Goal: Information Seeking & Learning: Compare options

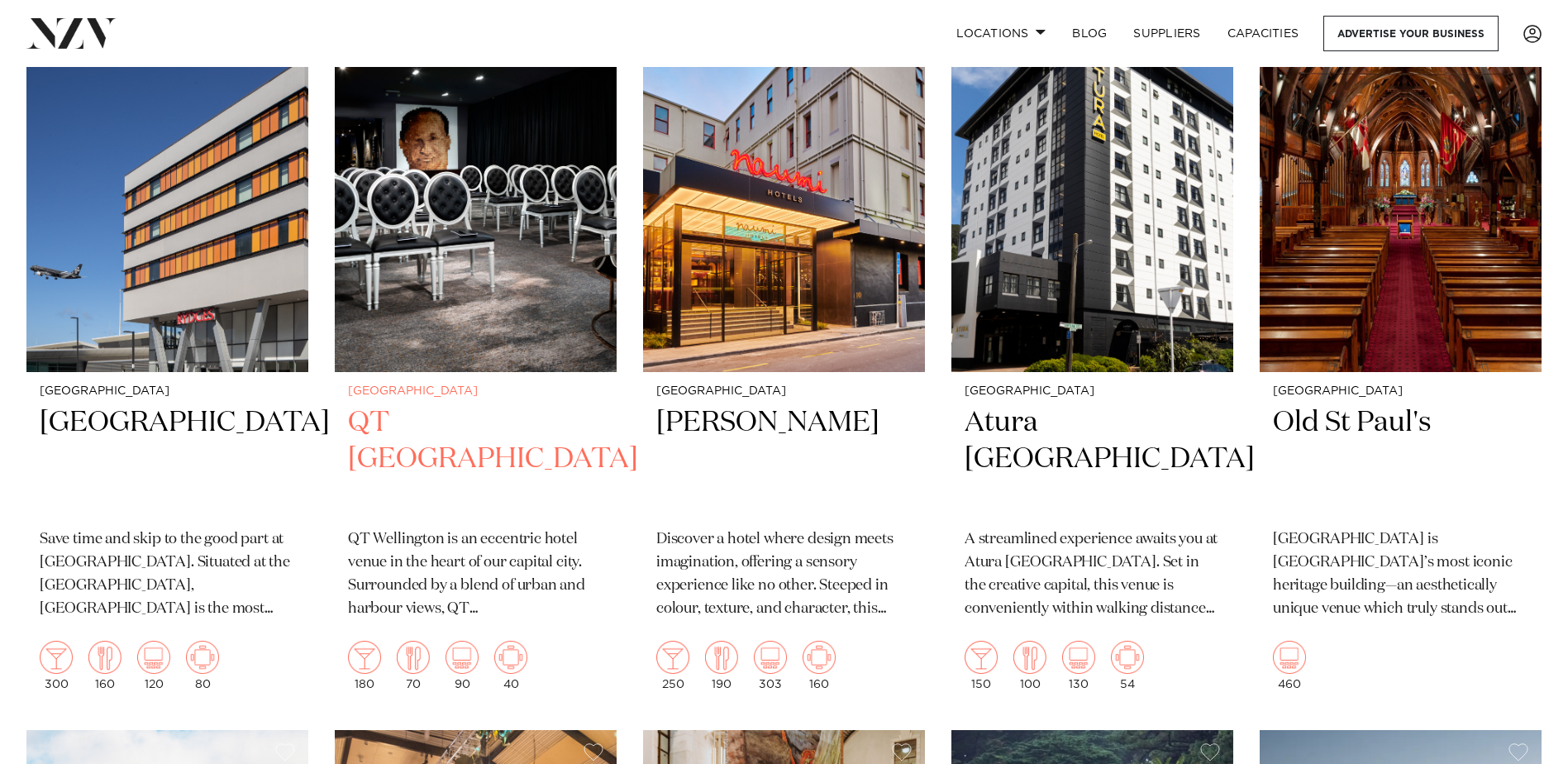
scroll to position [1405, 0]
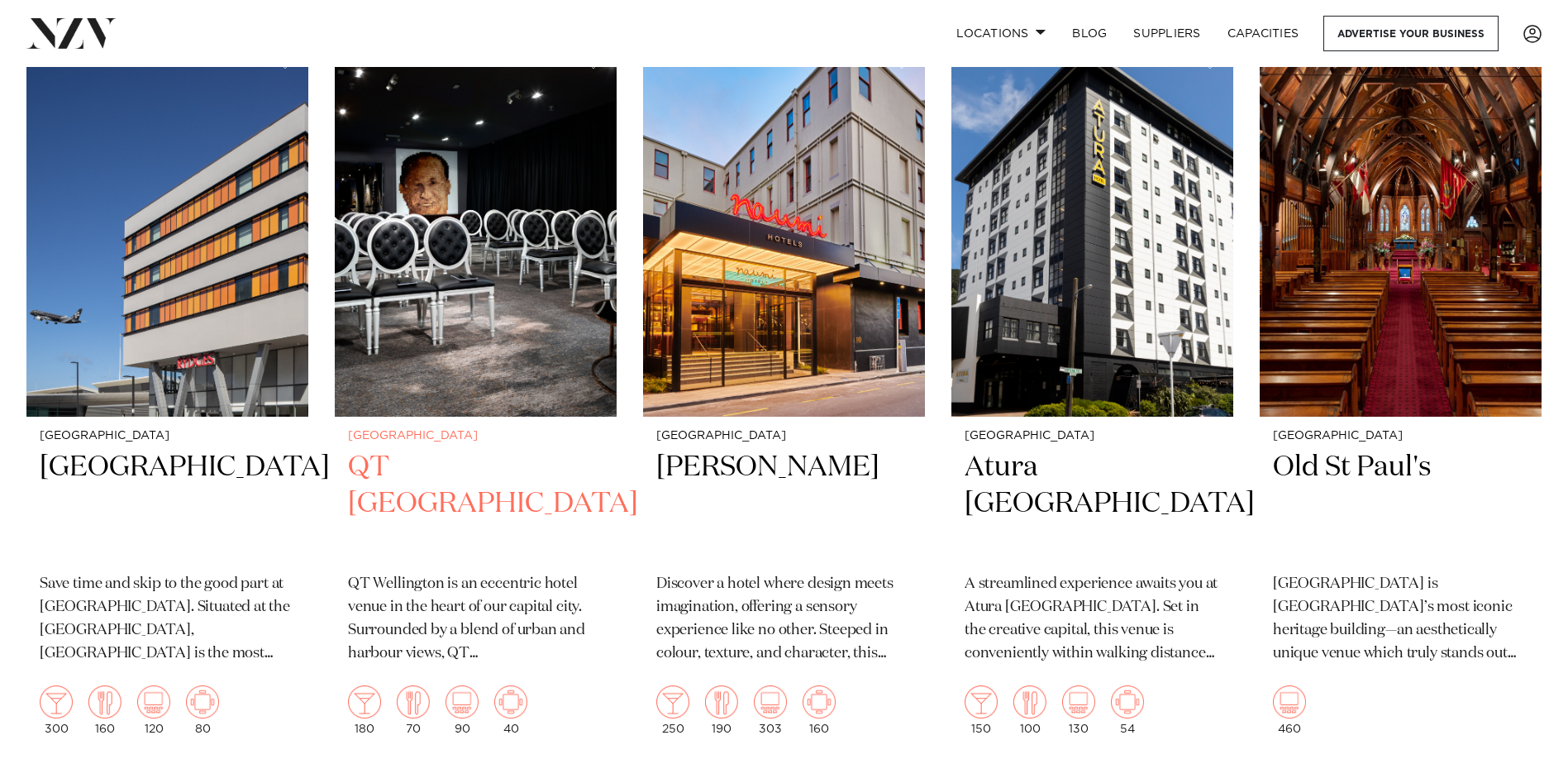
click at [433, 471] on h2 "QT Wellington" at bounding box center [476, 505] width 255 height 111
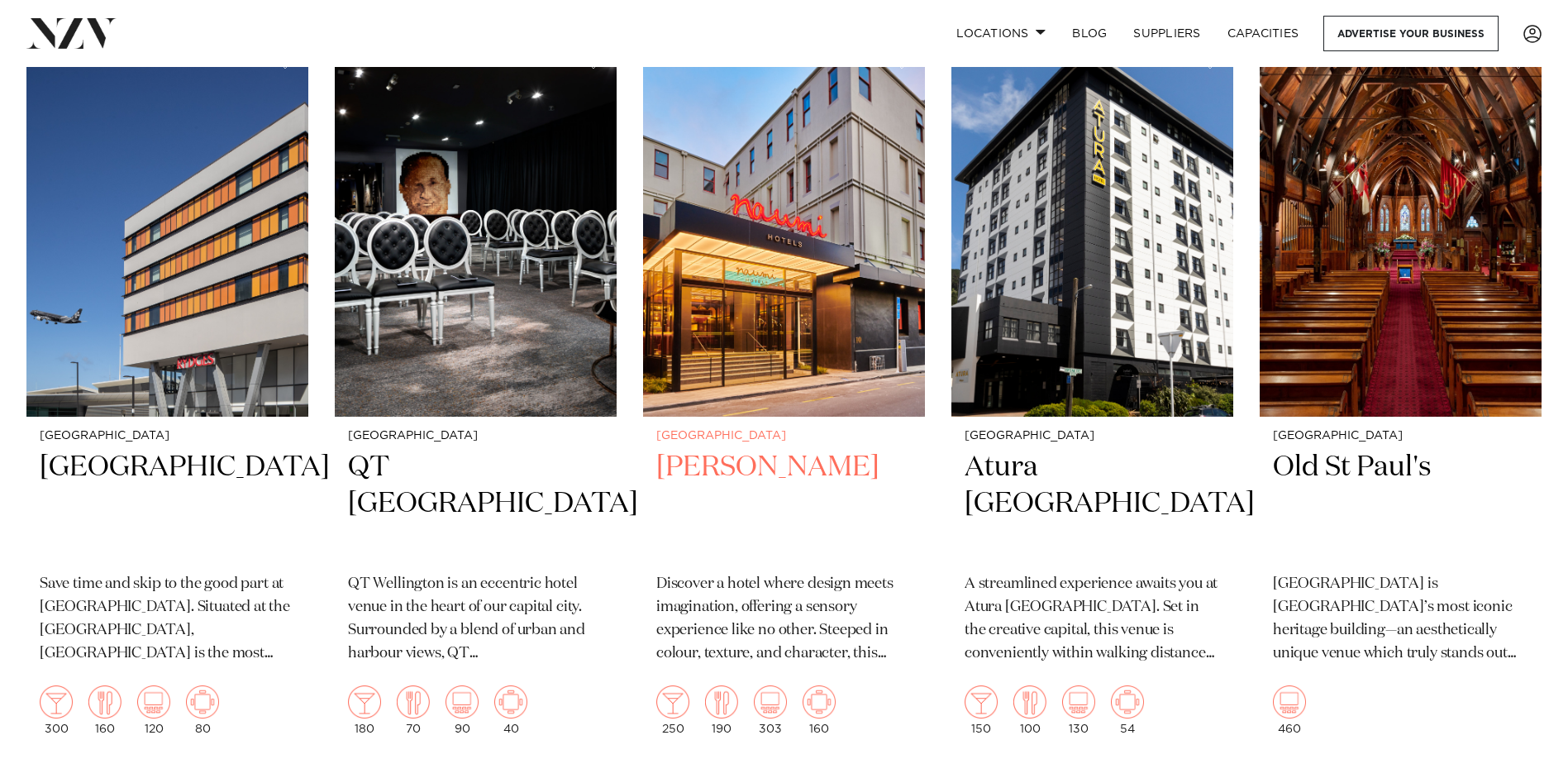
click at [785, 471] on h2 "Naumi Wellington" at bounding box center [783, 505] width 255 height 111
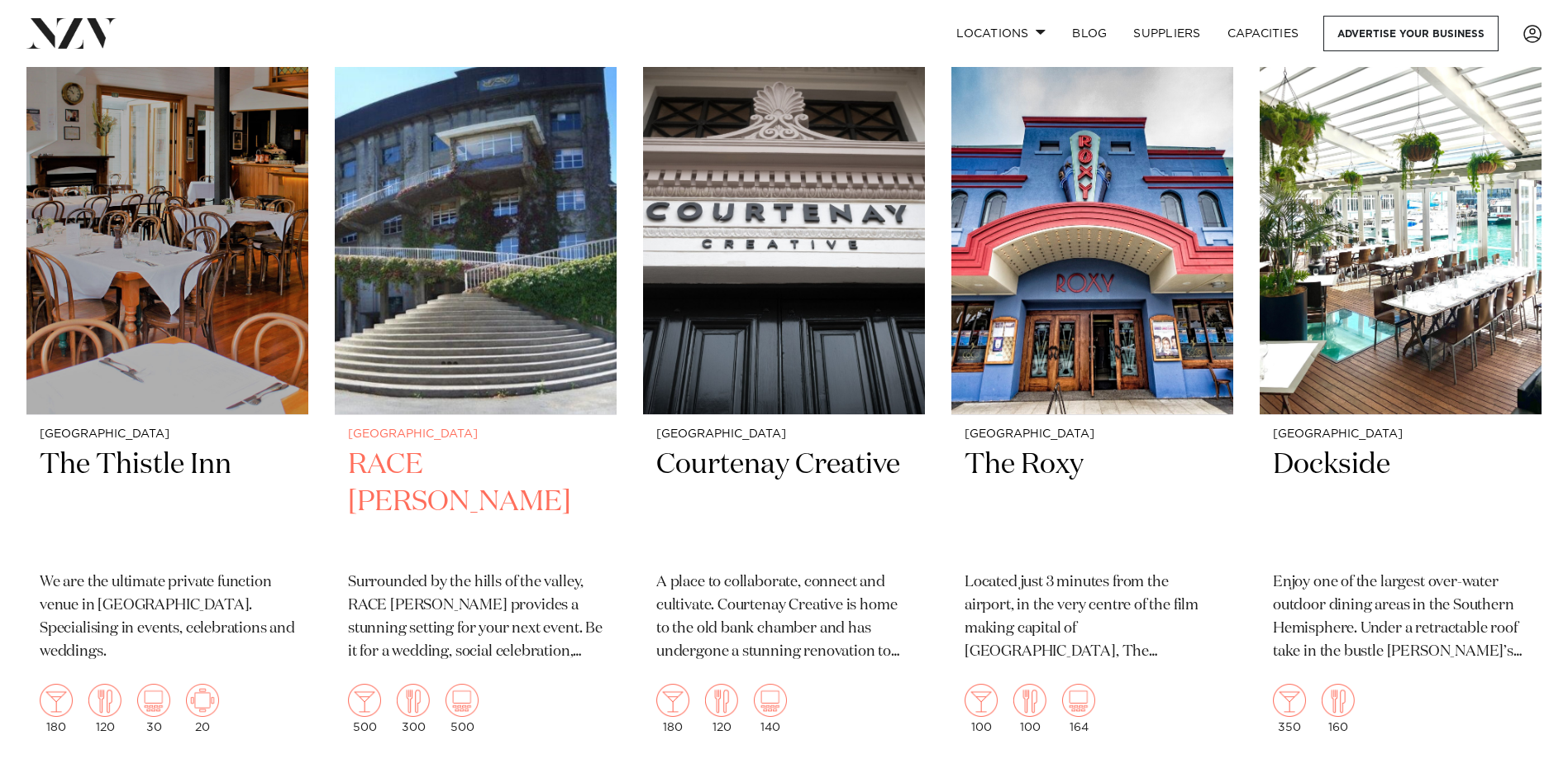
scroll to position [4380, 0]
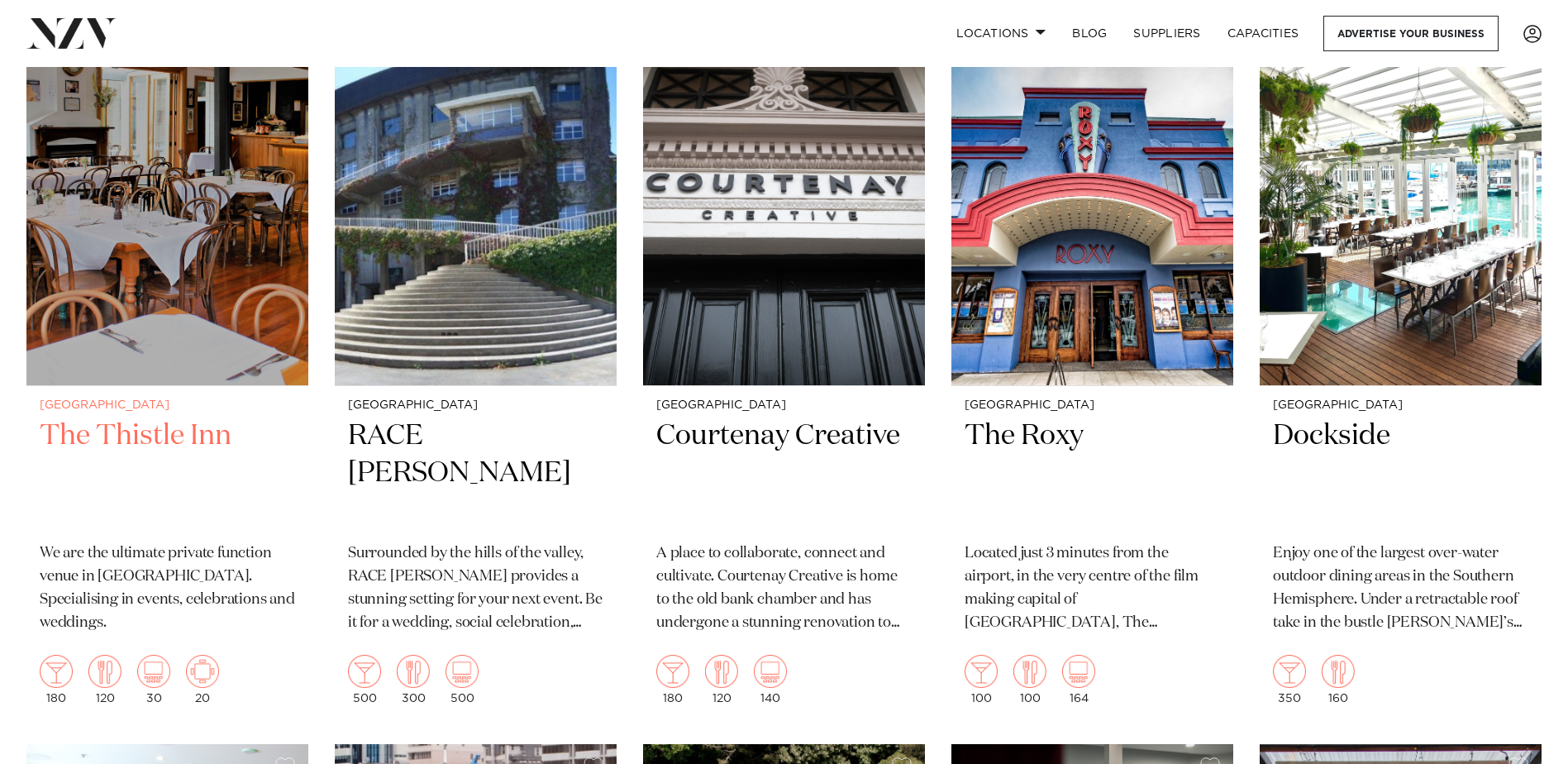
click at [131, 355] on img at bounding box center [167, 196] width 282 height 377
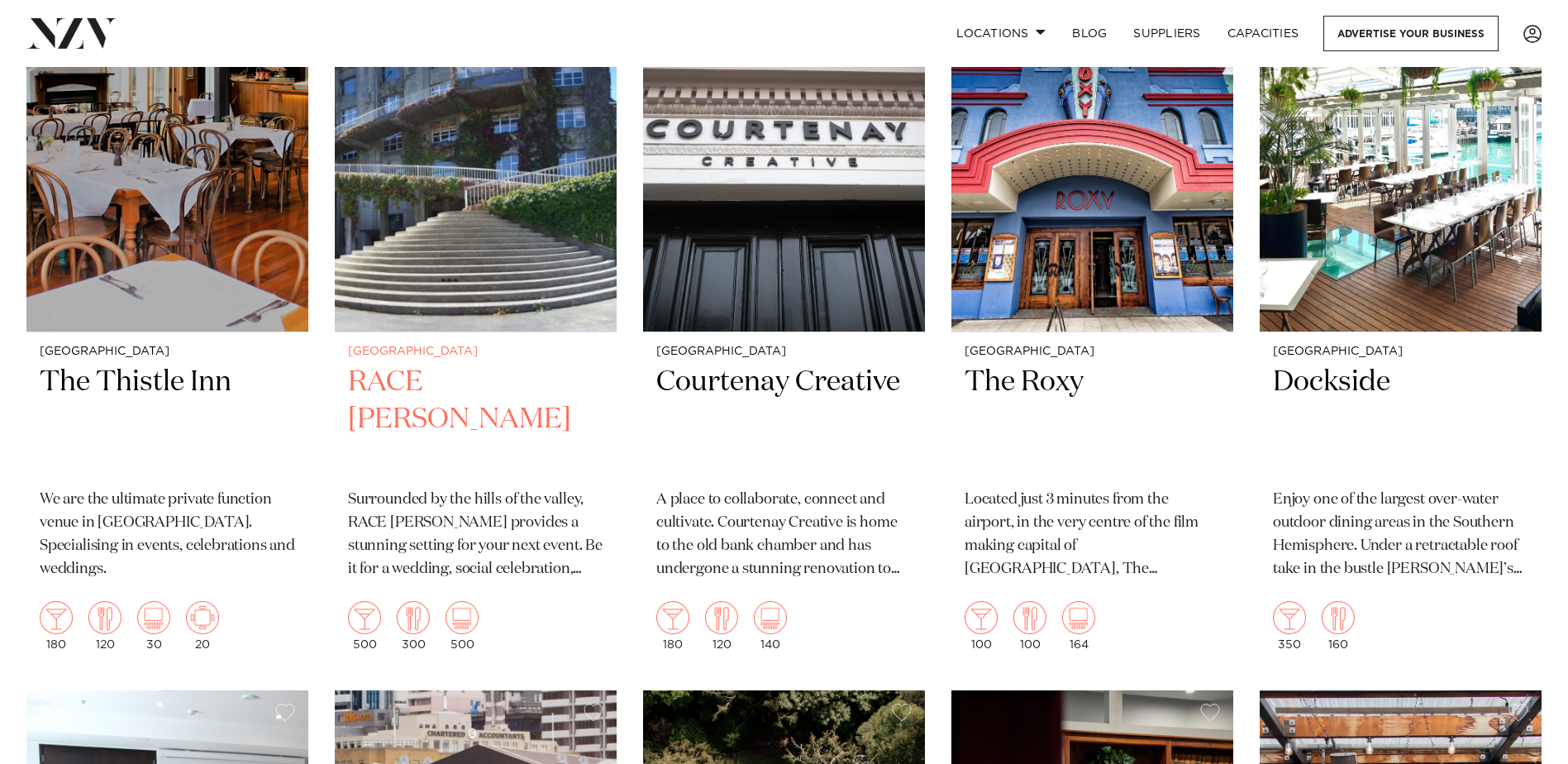
scroll to position [4463, 0]
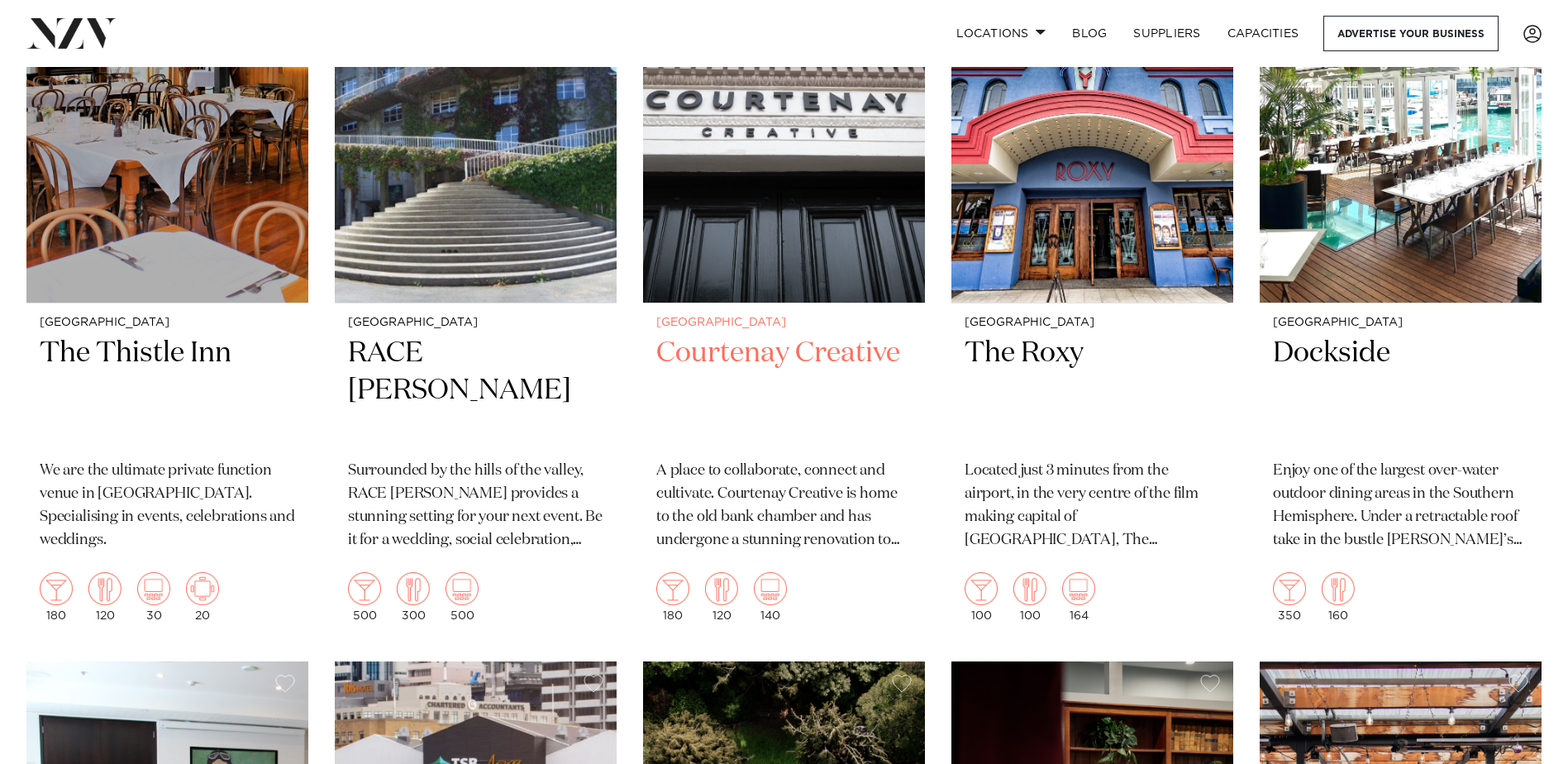
click at [753, 350] on h2 "Courtenay Creative" at bounding box center [783, 391] width 255 height 111
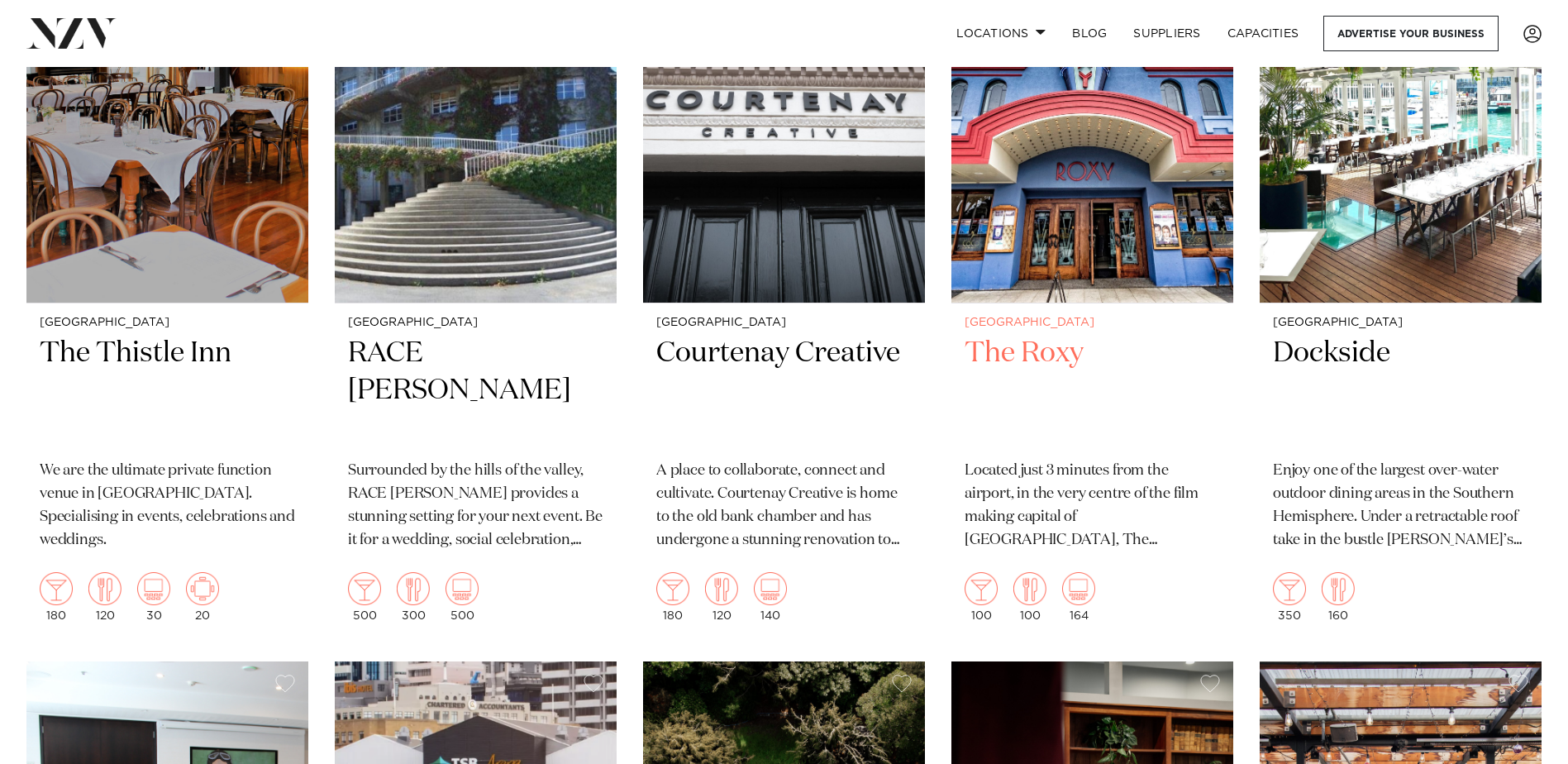
click at [1033, 362] on h2 "The Roxy" at bounding box center [1092, 391] width 255 height 111
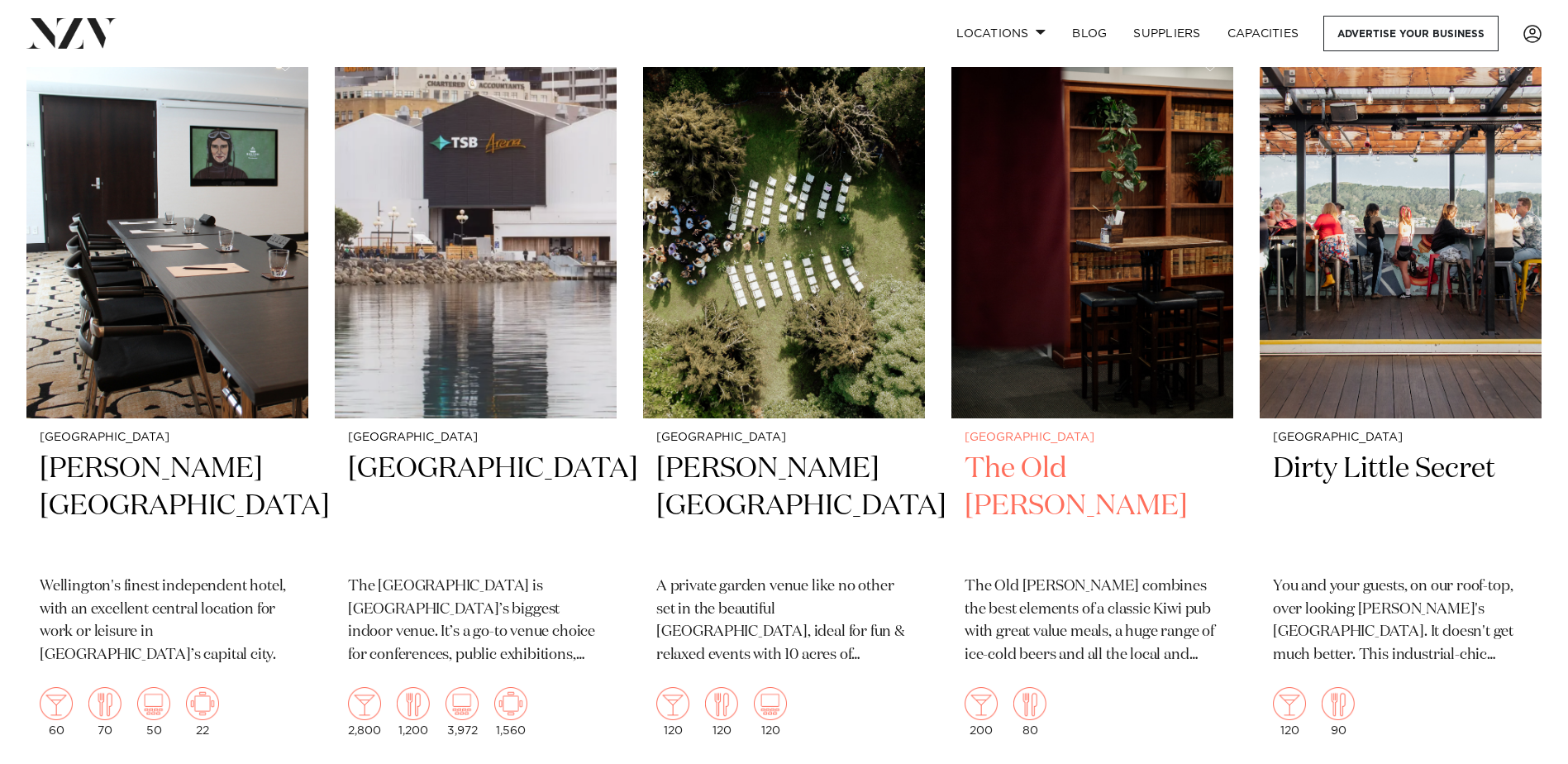
scroll to position [5124, 0]
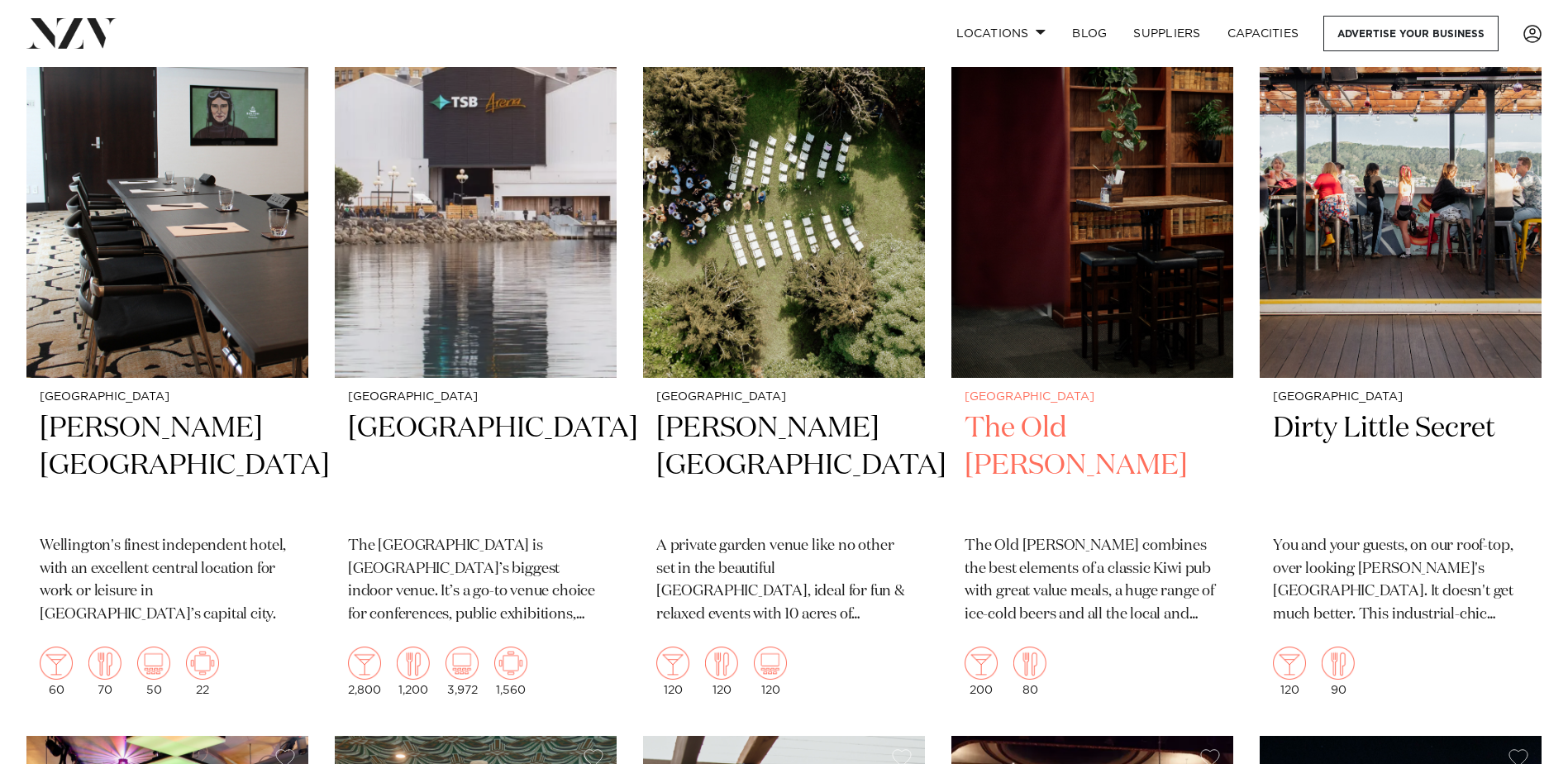
click at [1059, 421] on h2 "The Old [PERSON_NAME]" at bounding box center [1092, 466] width 255 height 111
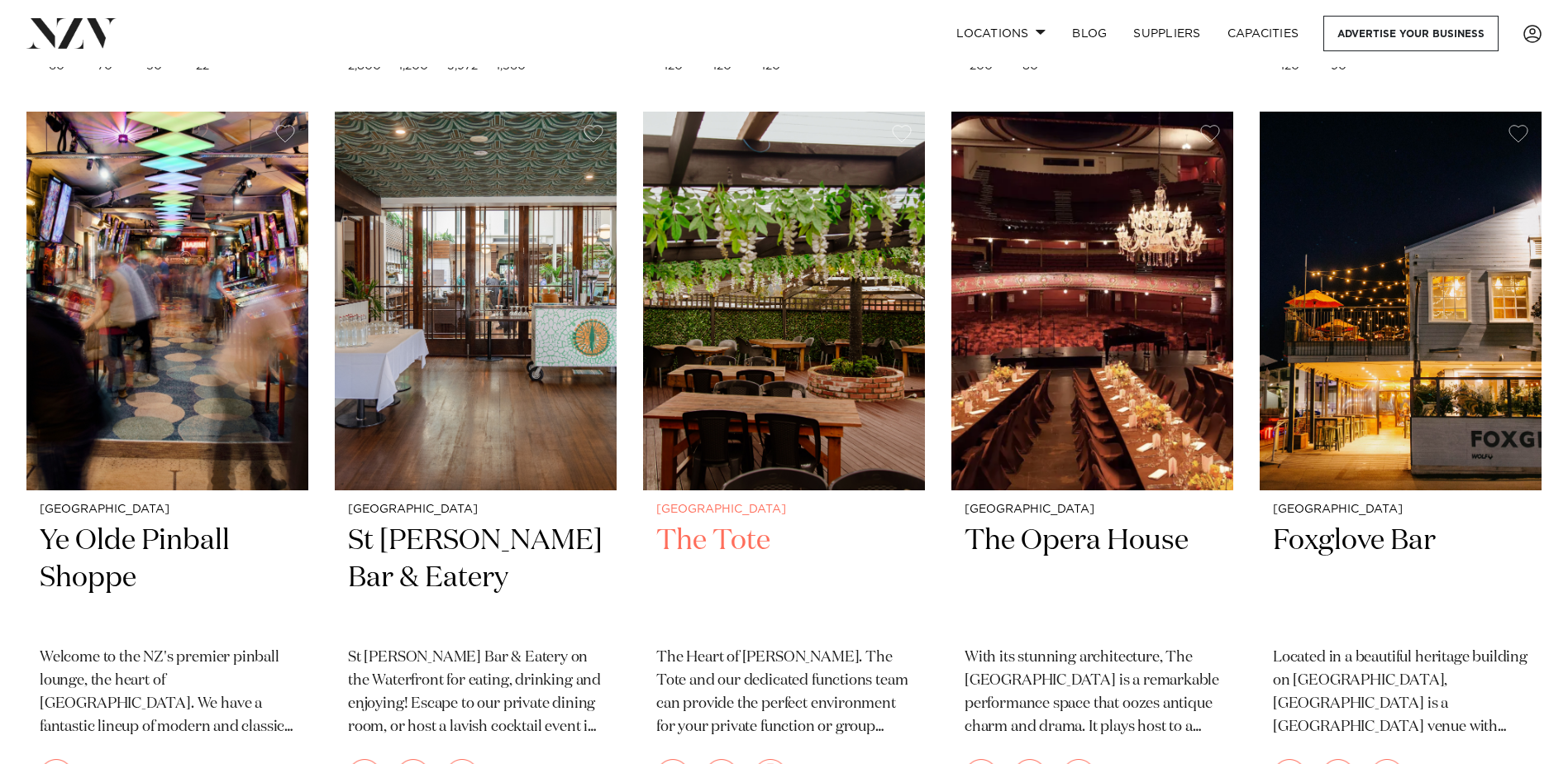
scroll to position [5784, 0]
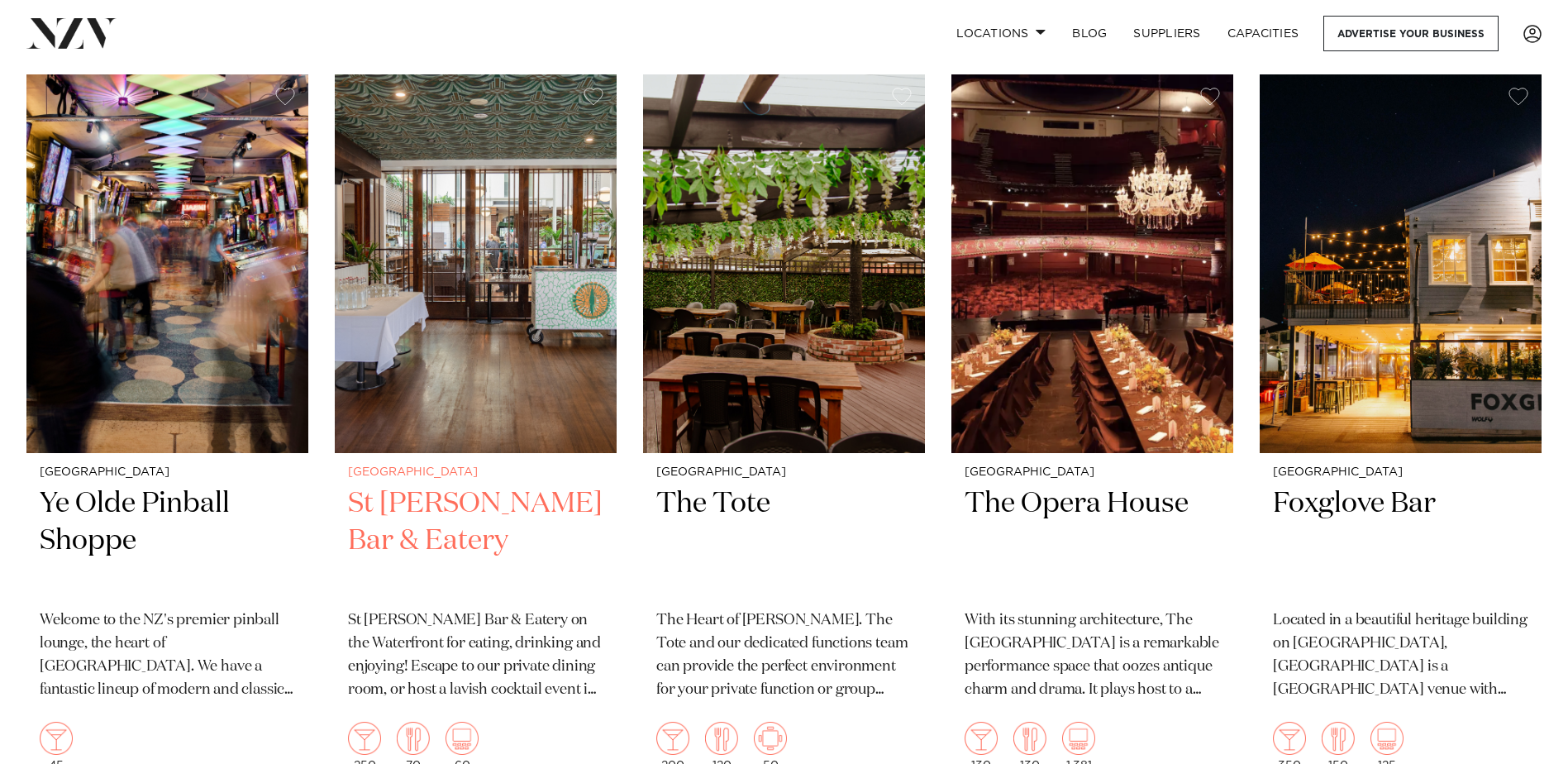
click at [464, 502] on h2 "St [PERSON_NAME] Bar & Eatery" at bounding box center [476, 541] width 255 height 111
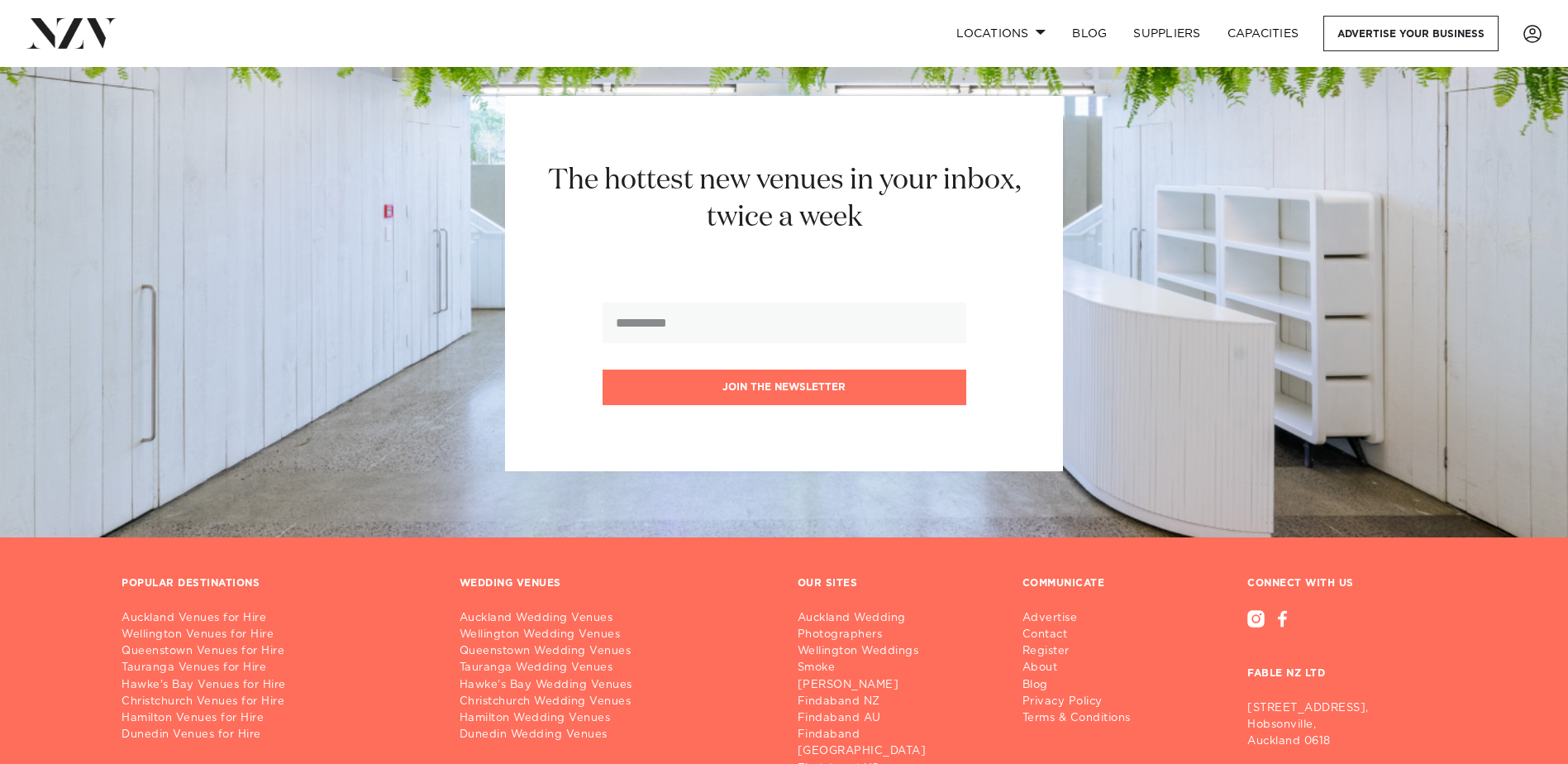
scroll to position [6694, 0]
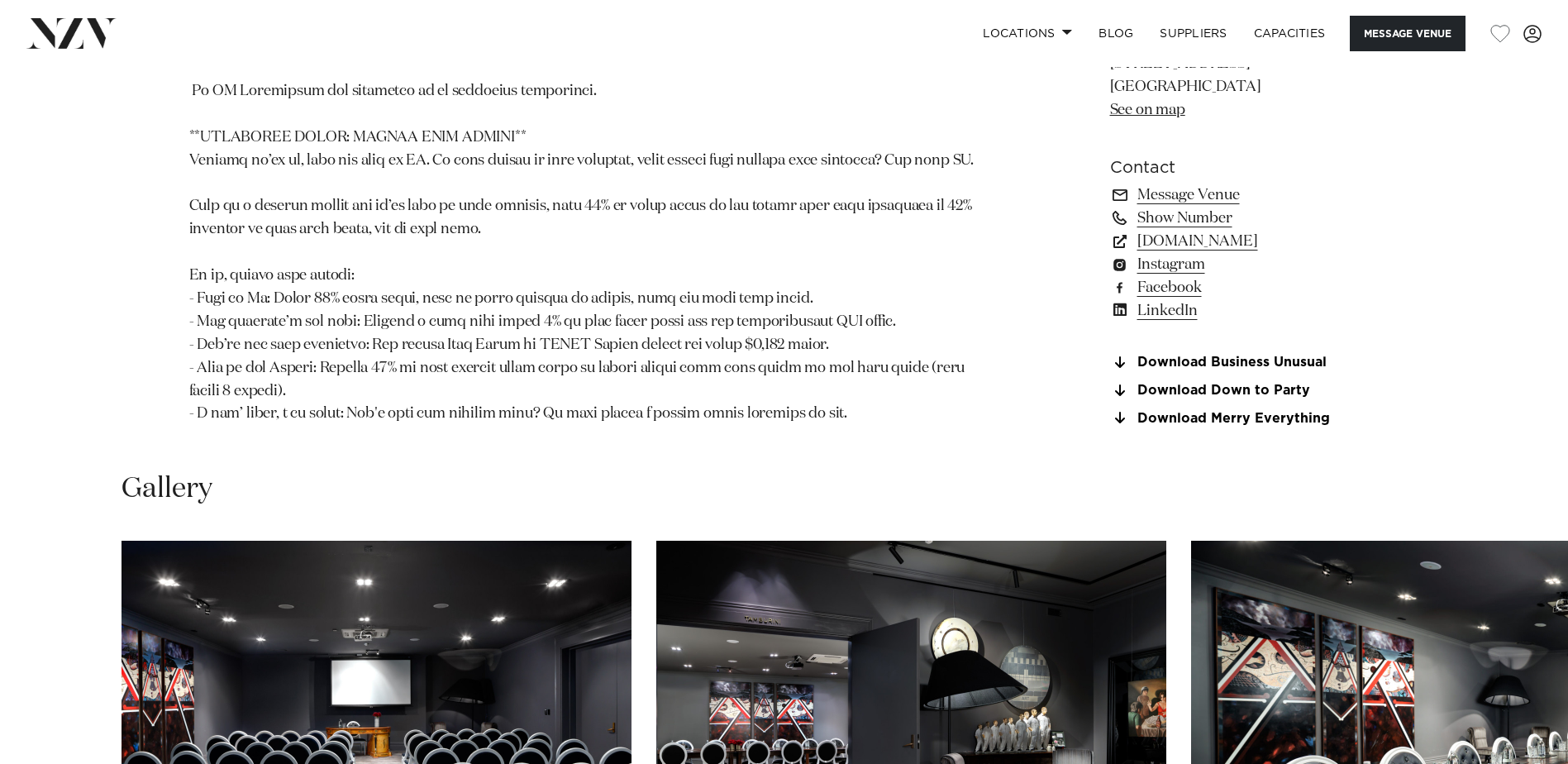
scroll to position [1818, 0]
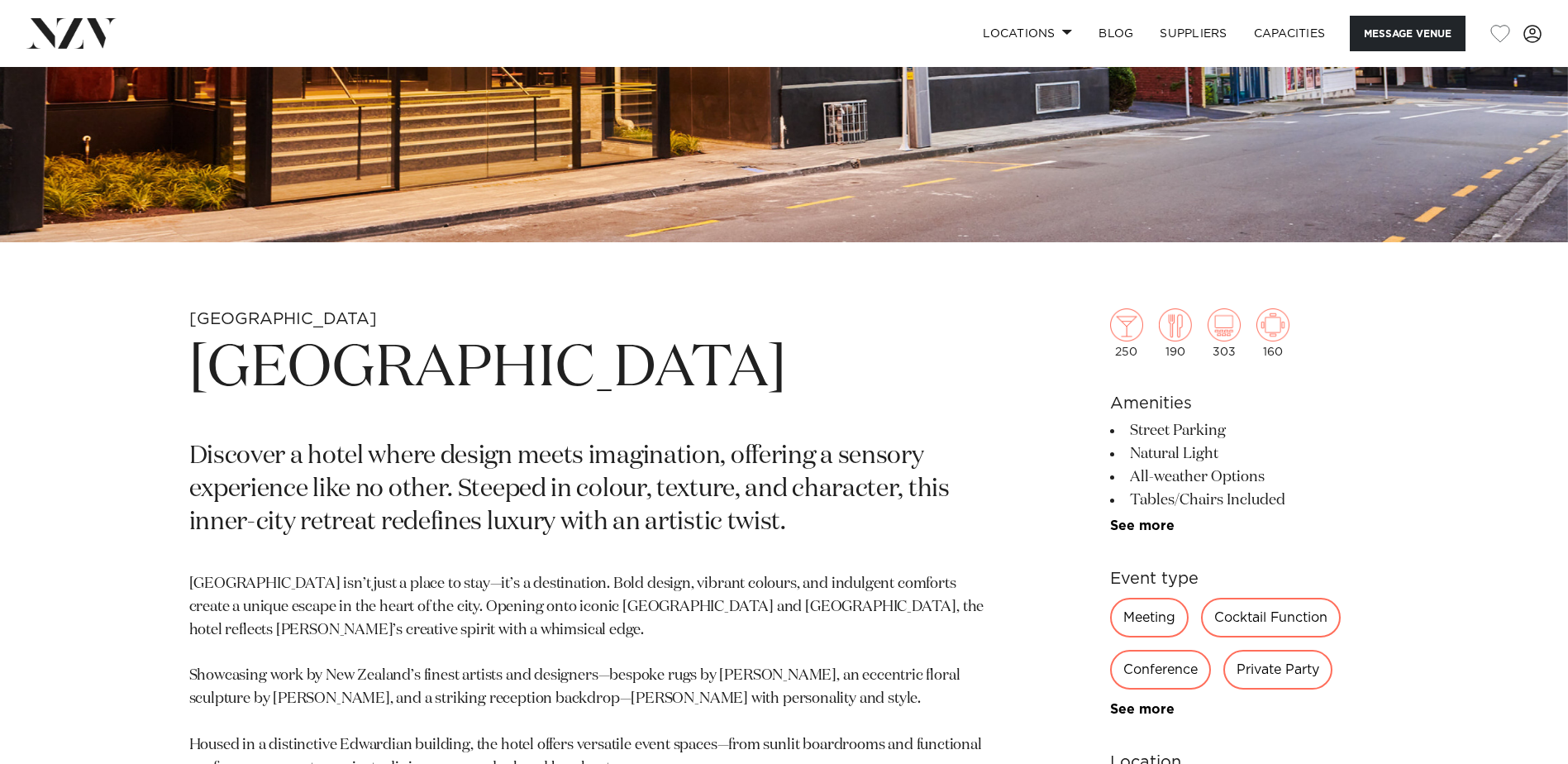
scroll to position [579, 0]
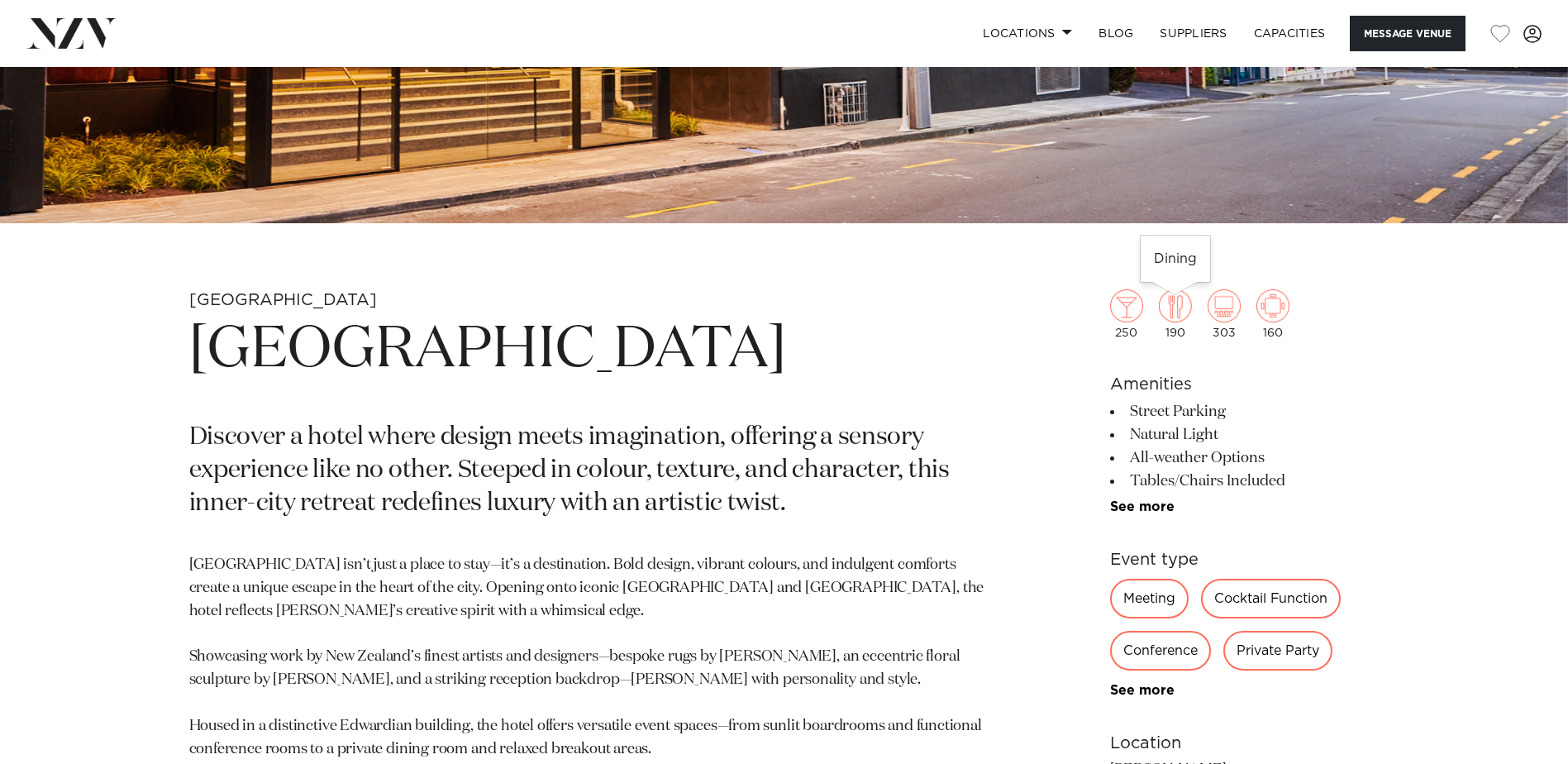
click at [1176, 314] on img at bounding box center [1176, 306] width 33 height 33
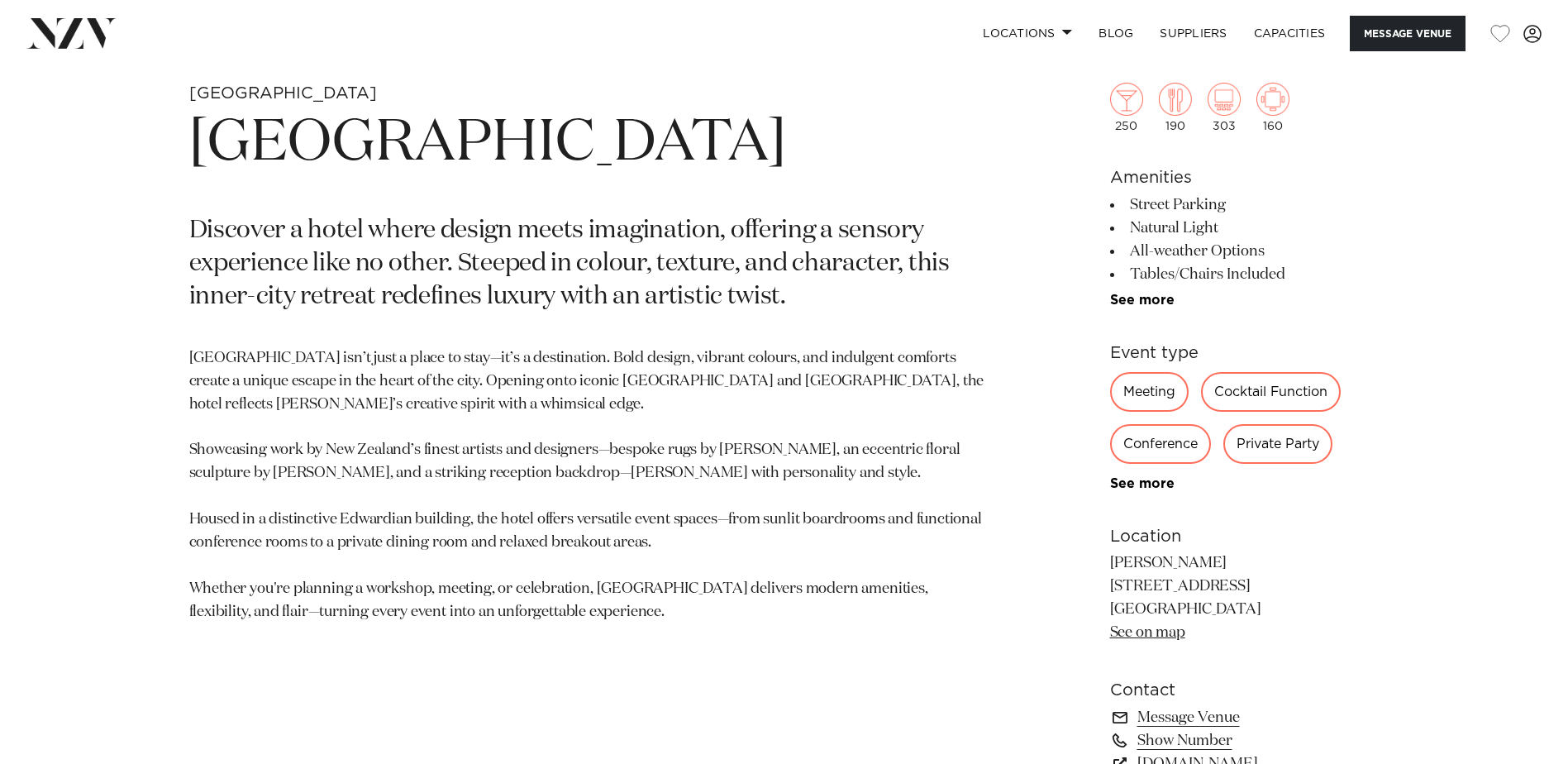
scroll to position [826, 0]
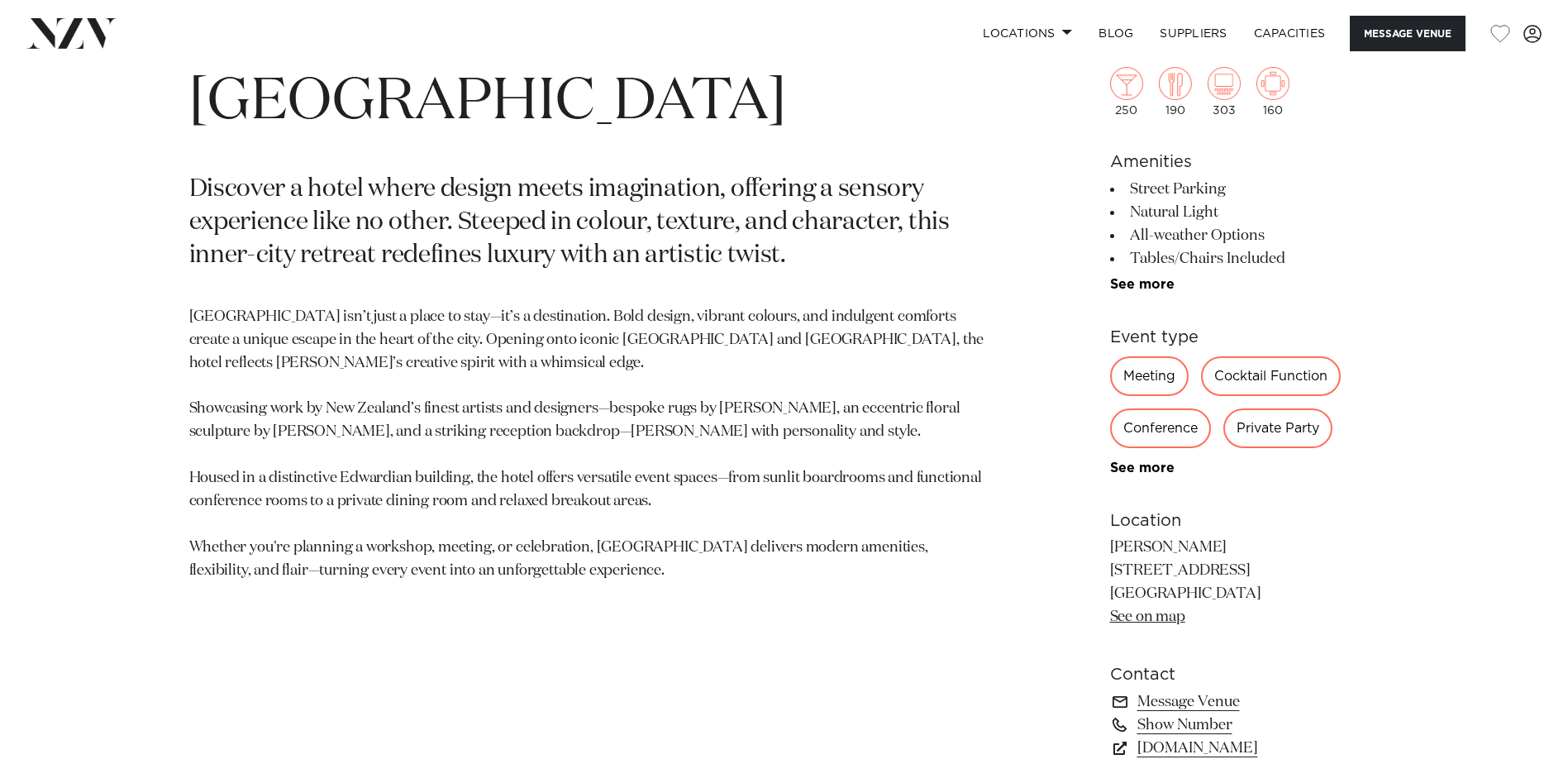
click at [1258, 430] on div "Private Party" at bounding box center [1277, 428] width 109 height 40
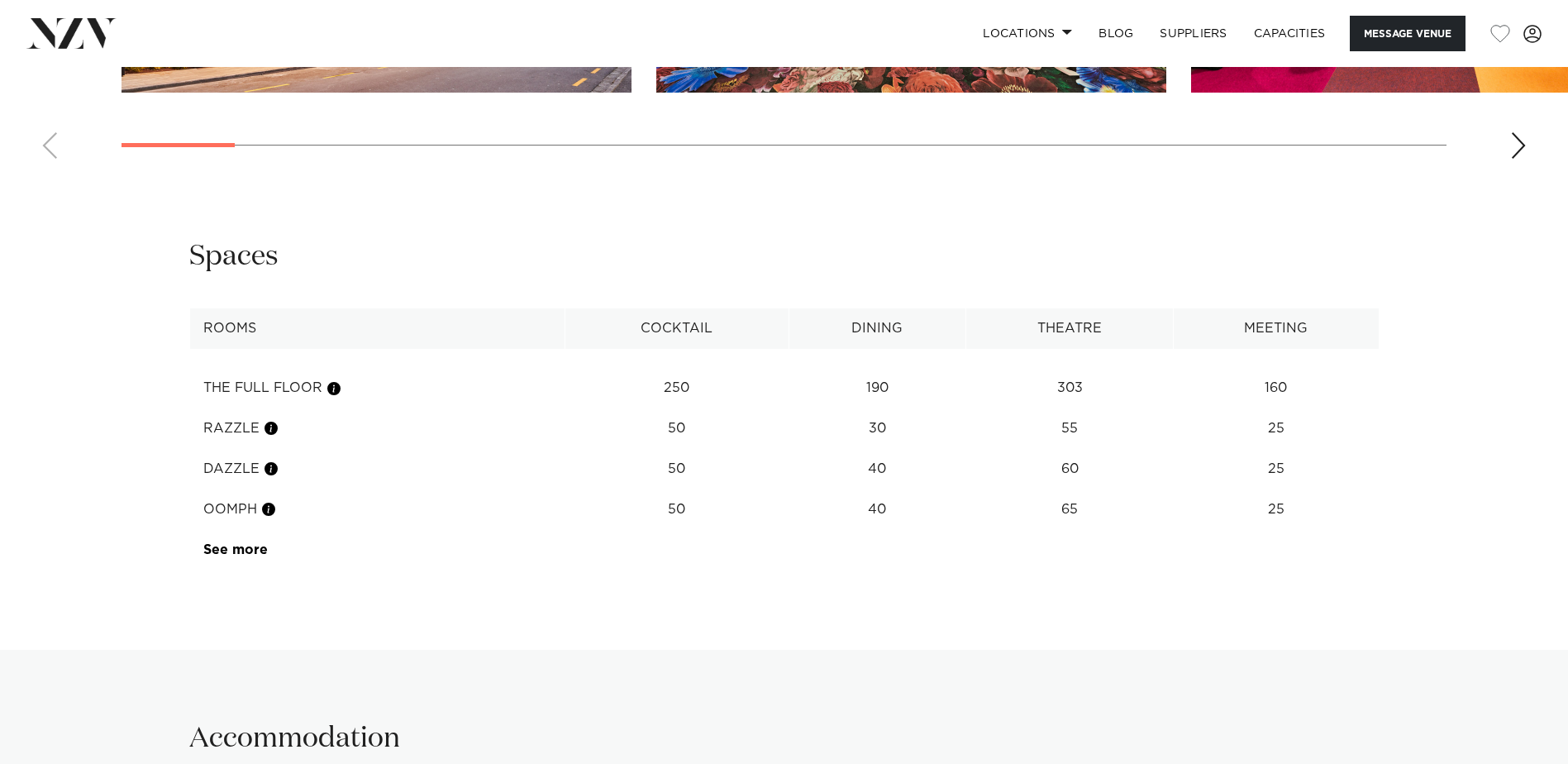
scroll to position [2231, 0]
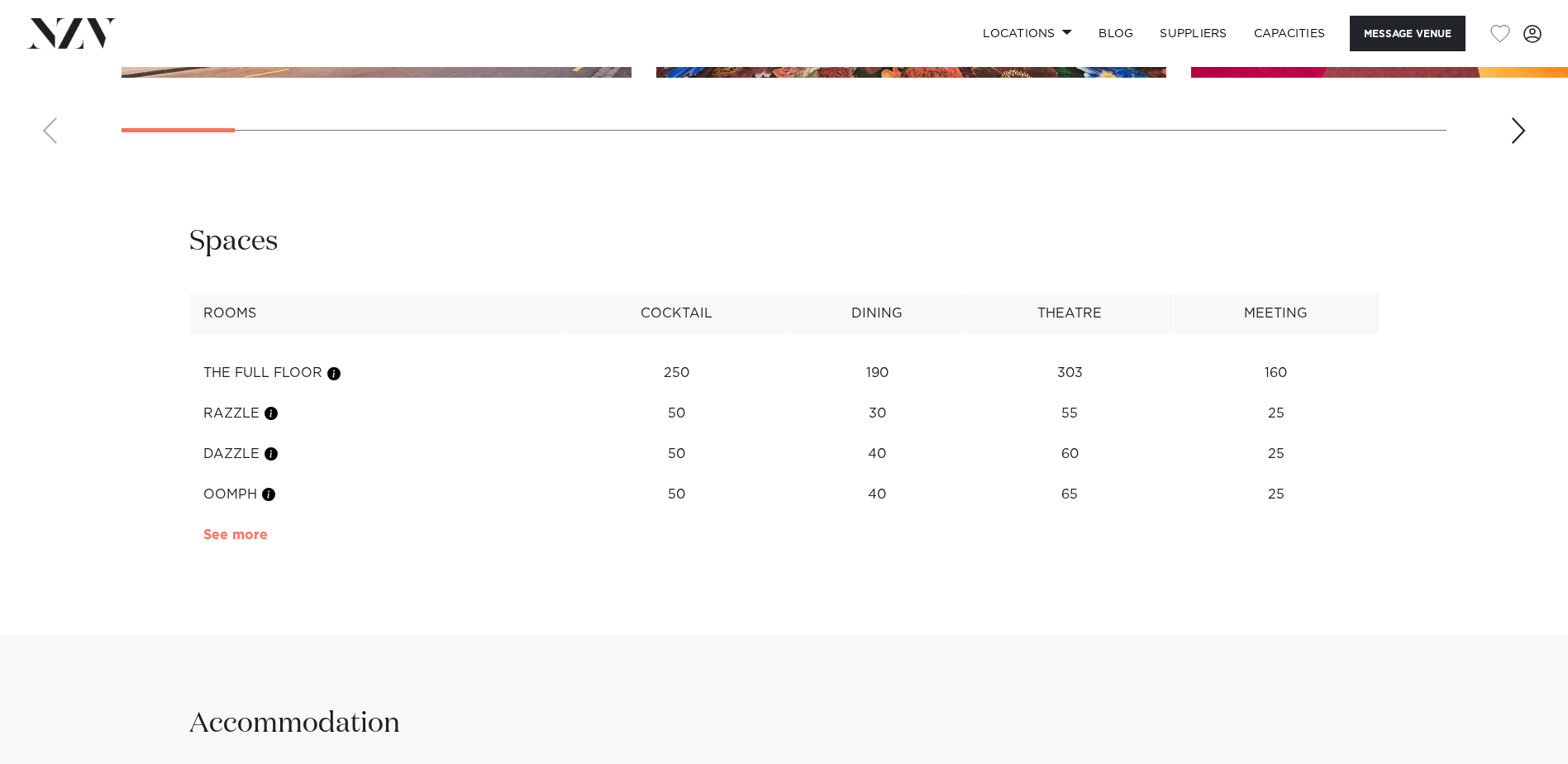
click at [243, 533] on link "See more" at bounding box center [268, 535] width 129 height 13
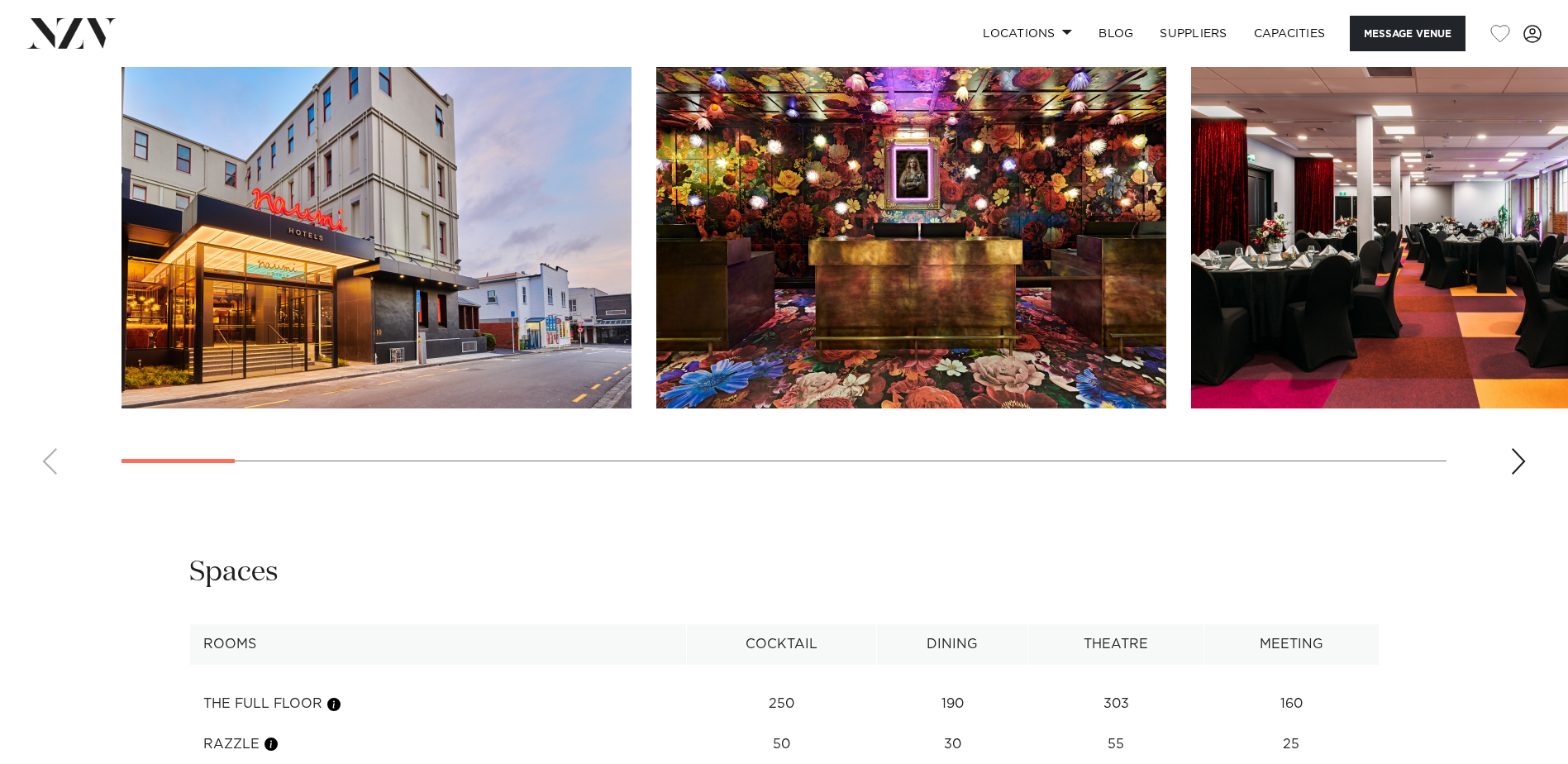
scroll to position [1736, 0]
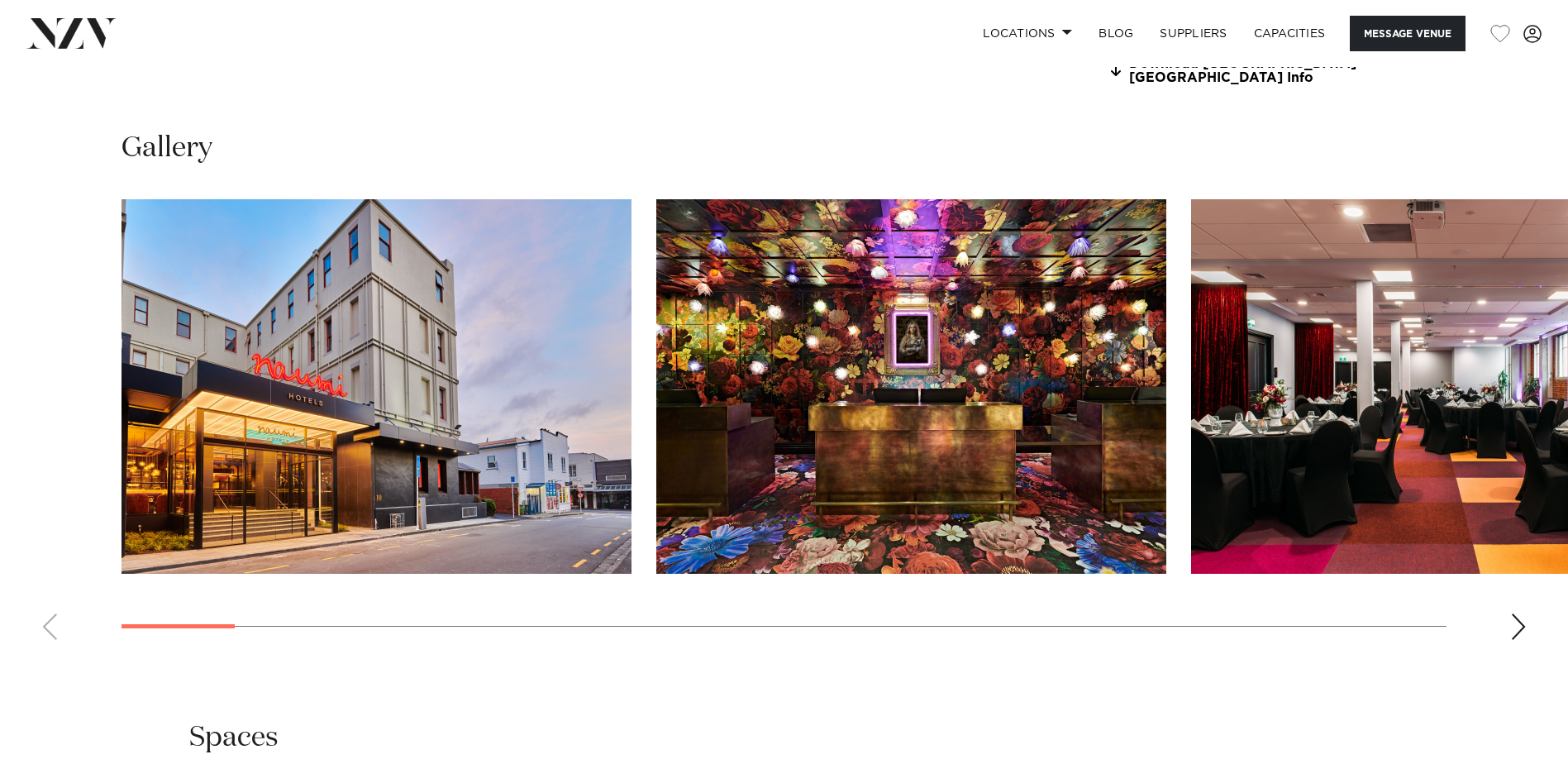
click at [907, 448] on img "2 / 29" at bounding box center [910, 387] width 510 height 374
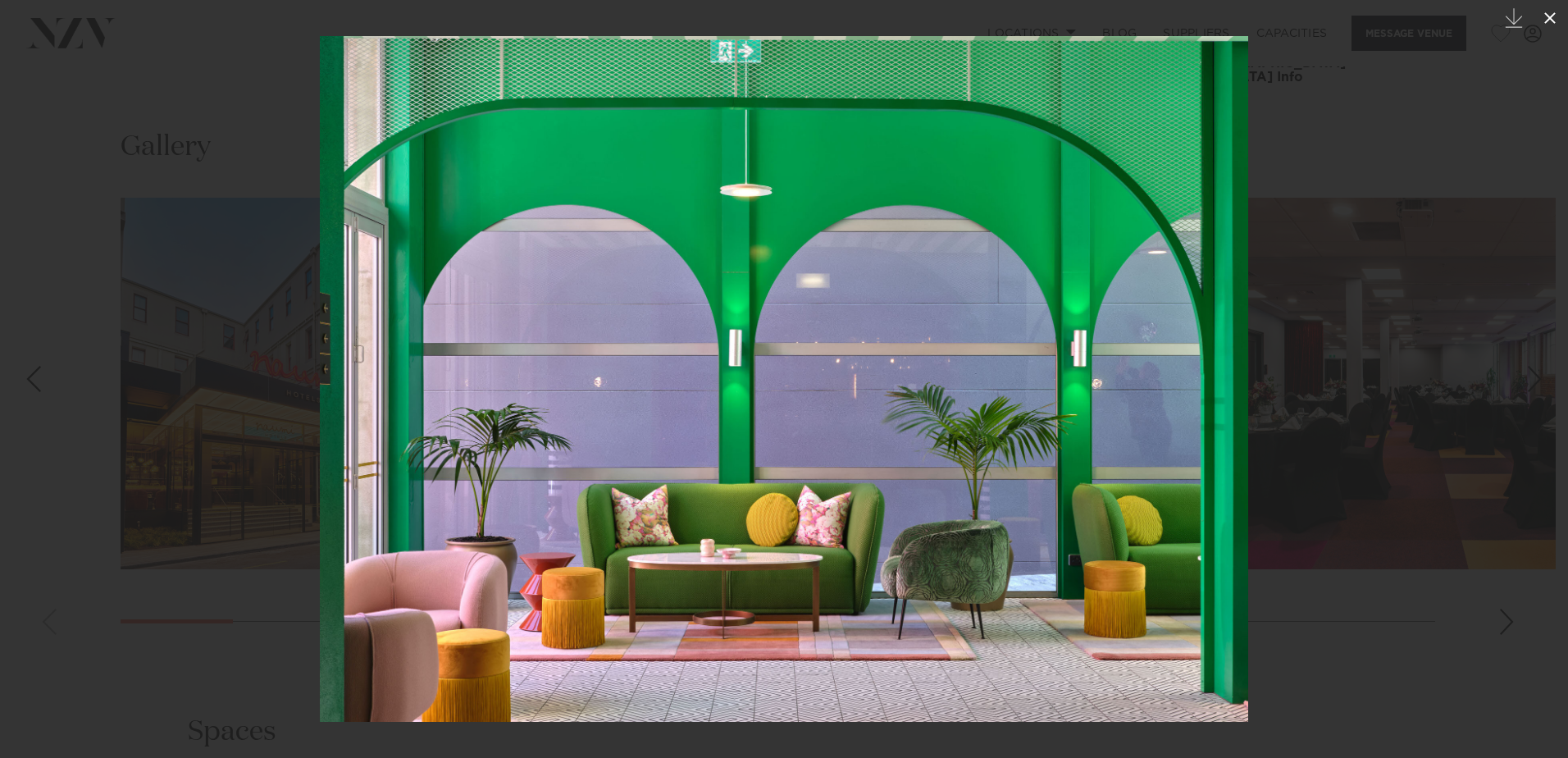
click at [1542, 19] on icon at bounding box center [1550, 18] width 20 height 20
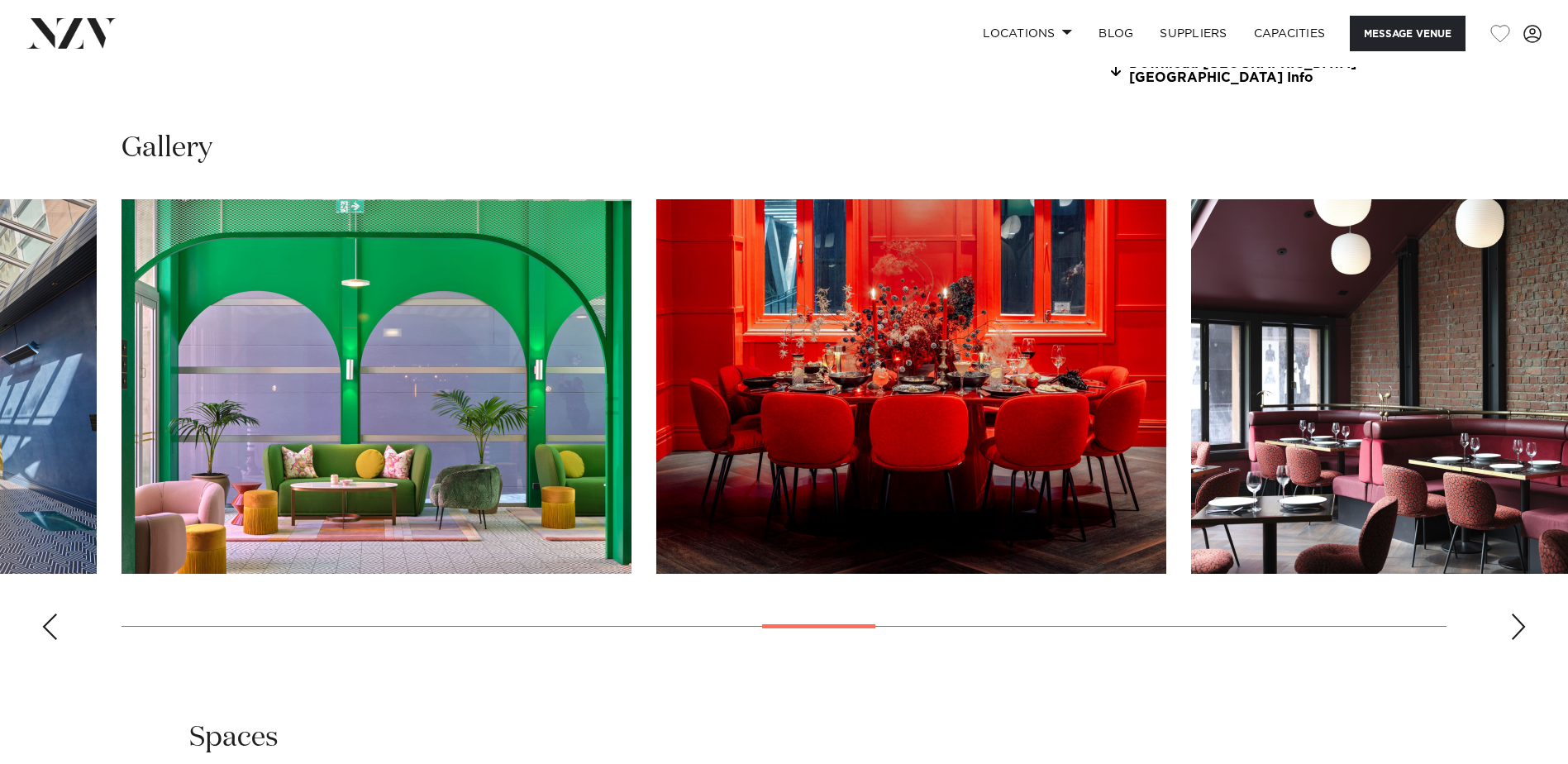
click at [1515, 632] on div "Next slide" at bounding box center [1518, 627] width 17 height 27
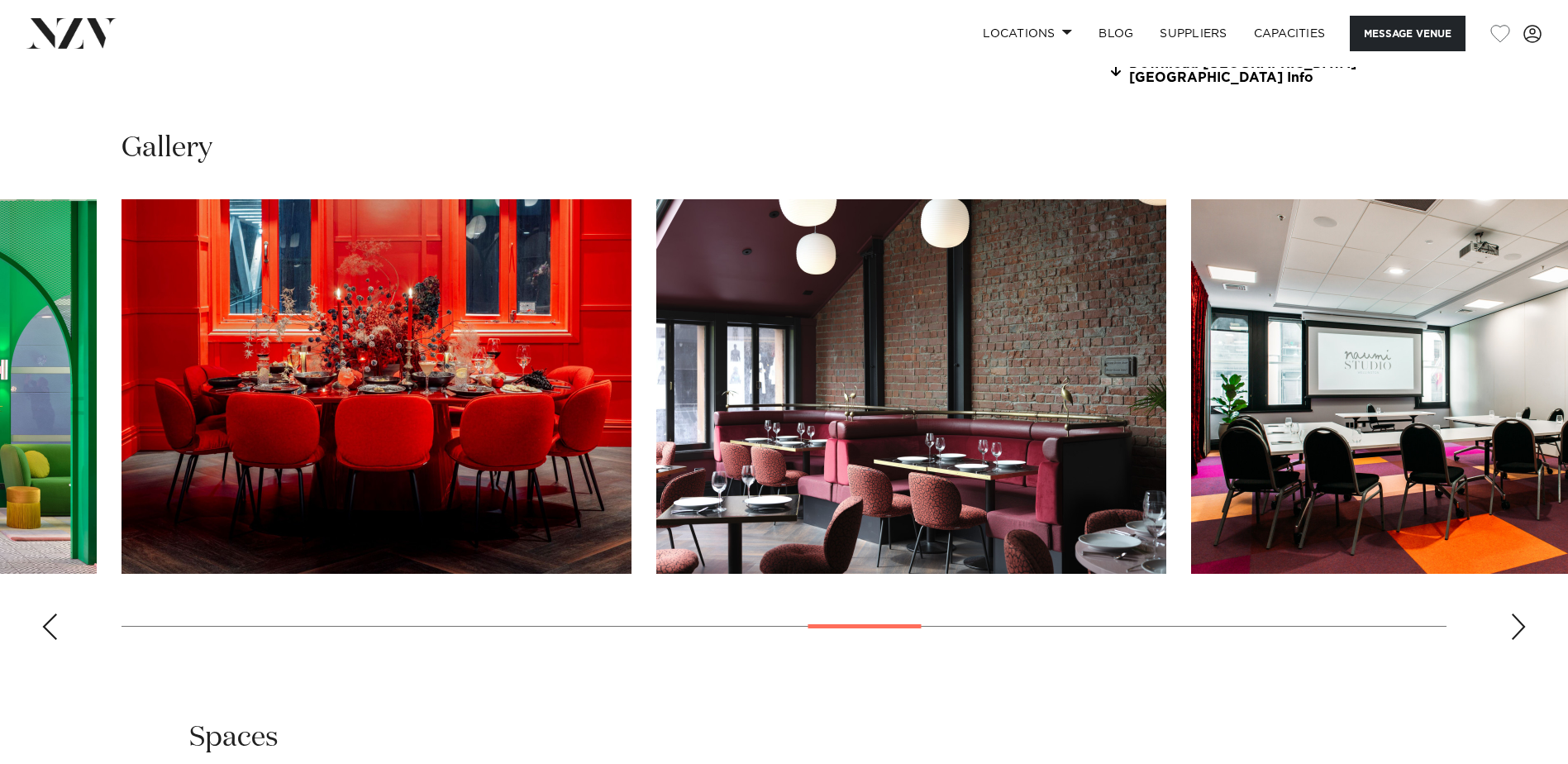
click at [1515, 632] on div "Next slide" at bounding box center [1518, 627] width 17 height 27
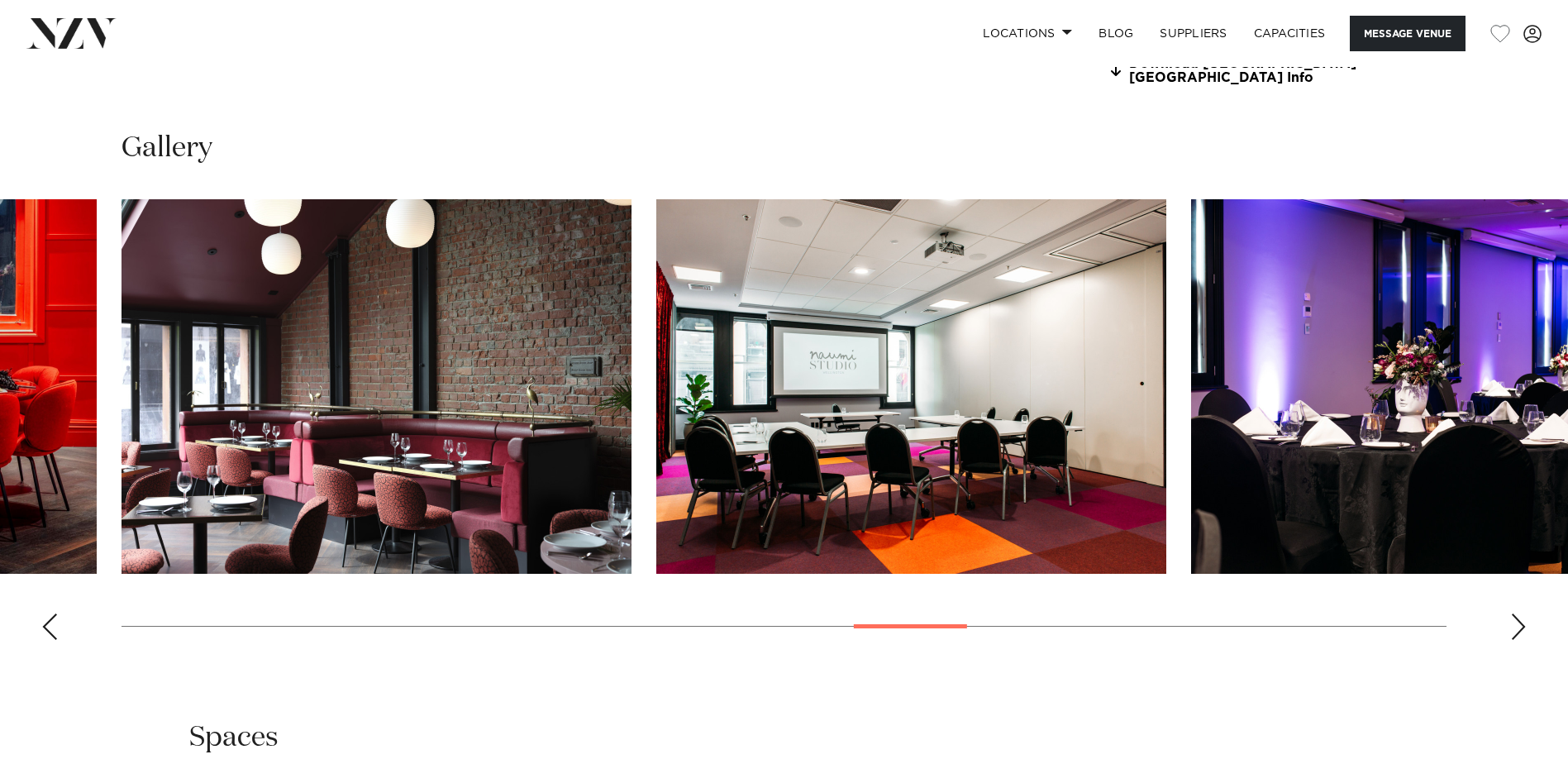
click at [1515, 632] on div "Next slide" at bounding box center [1518, 627] width 17 height 27
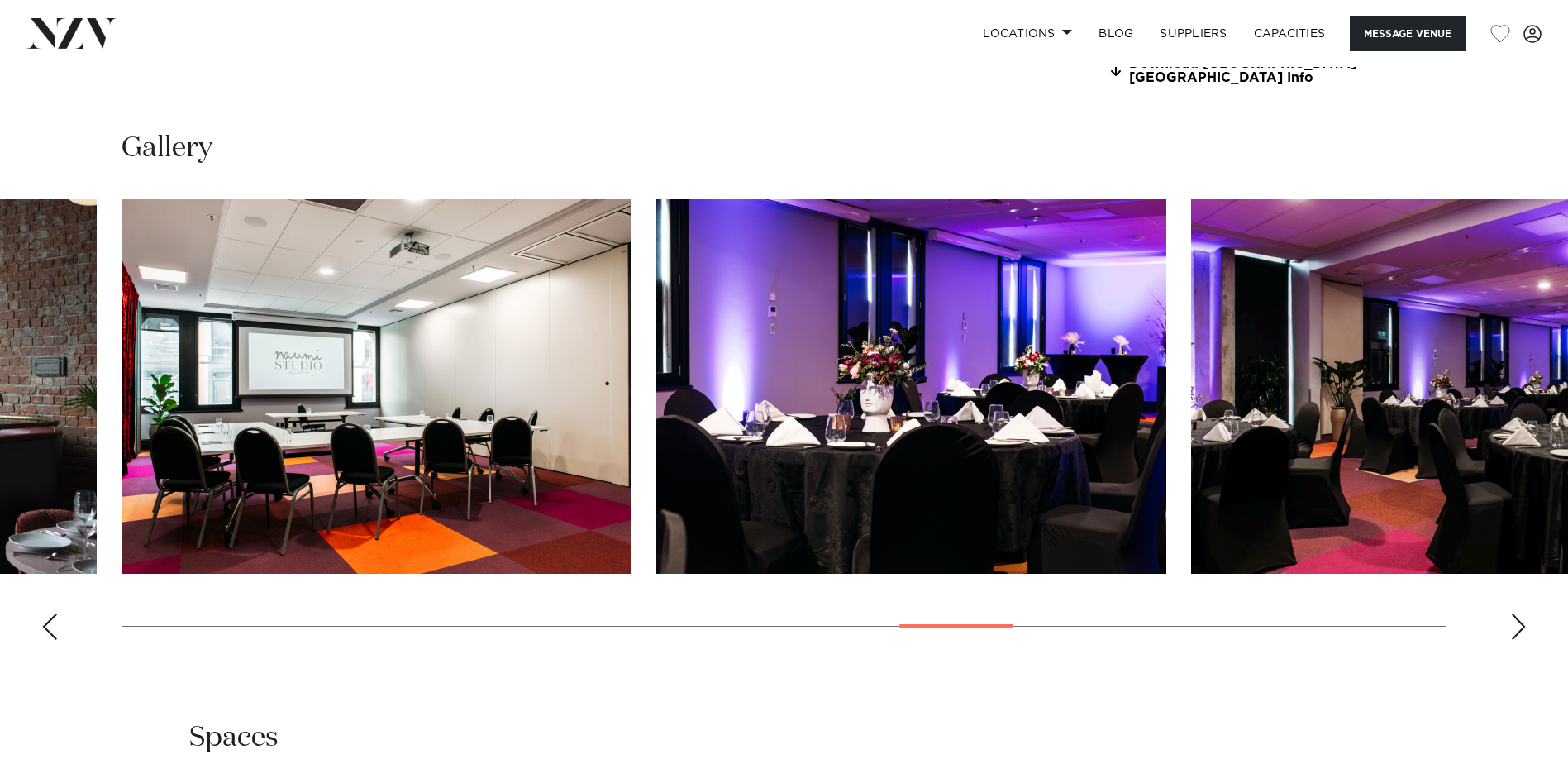
click at [1515, 632] on div "Next slide" at bounding box center [1518, 627] width 17 height 27
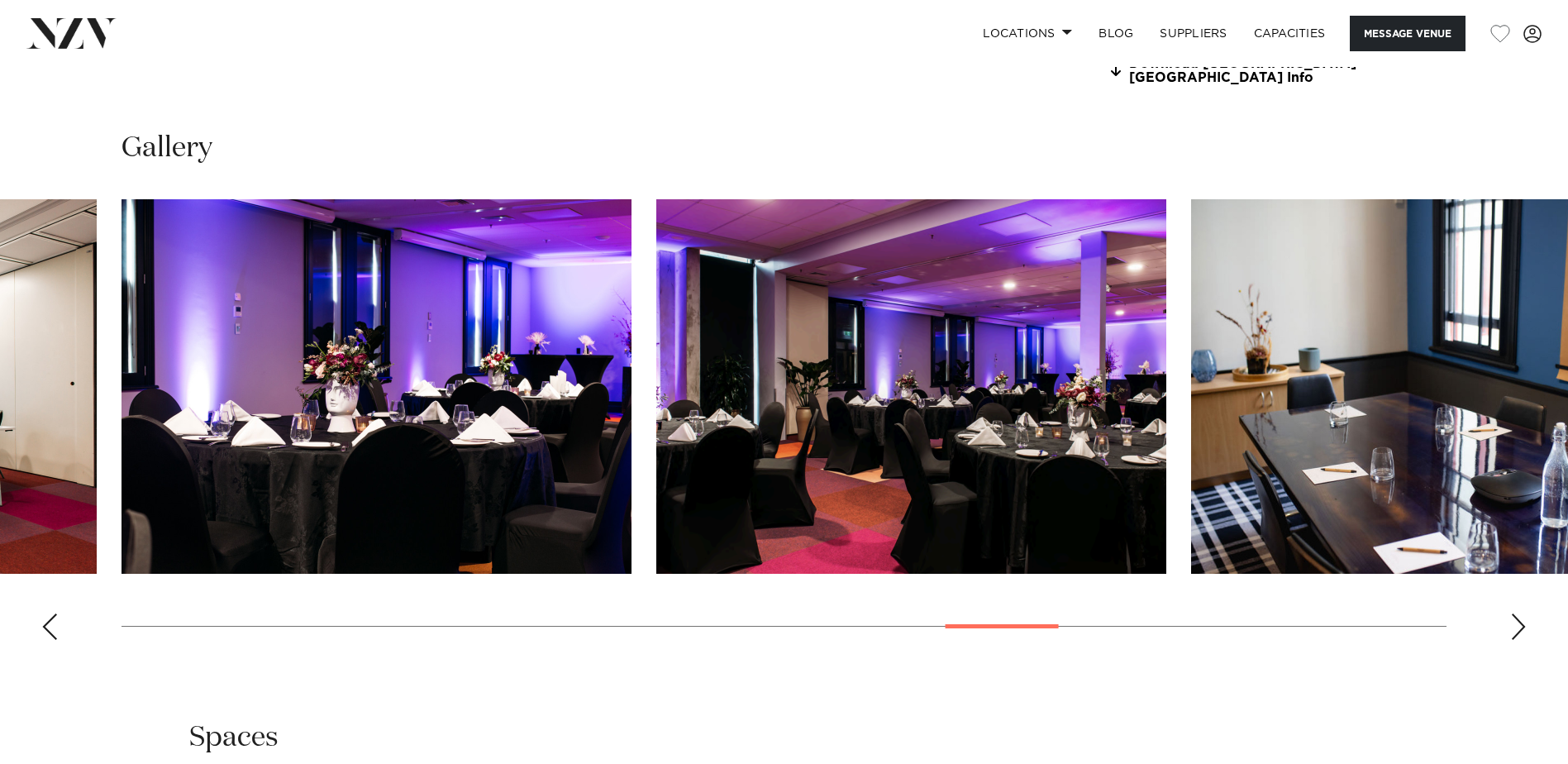
click at [1515, 632] on div "Next slide" at bounding box center [1518, 627] width 17 height 27
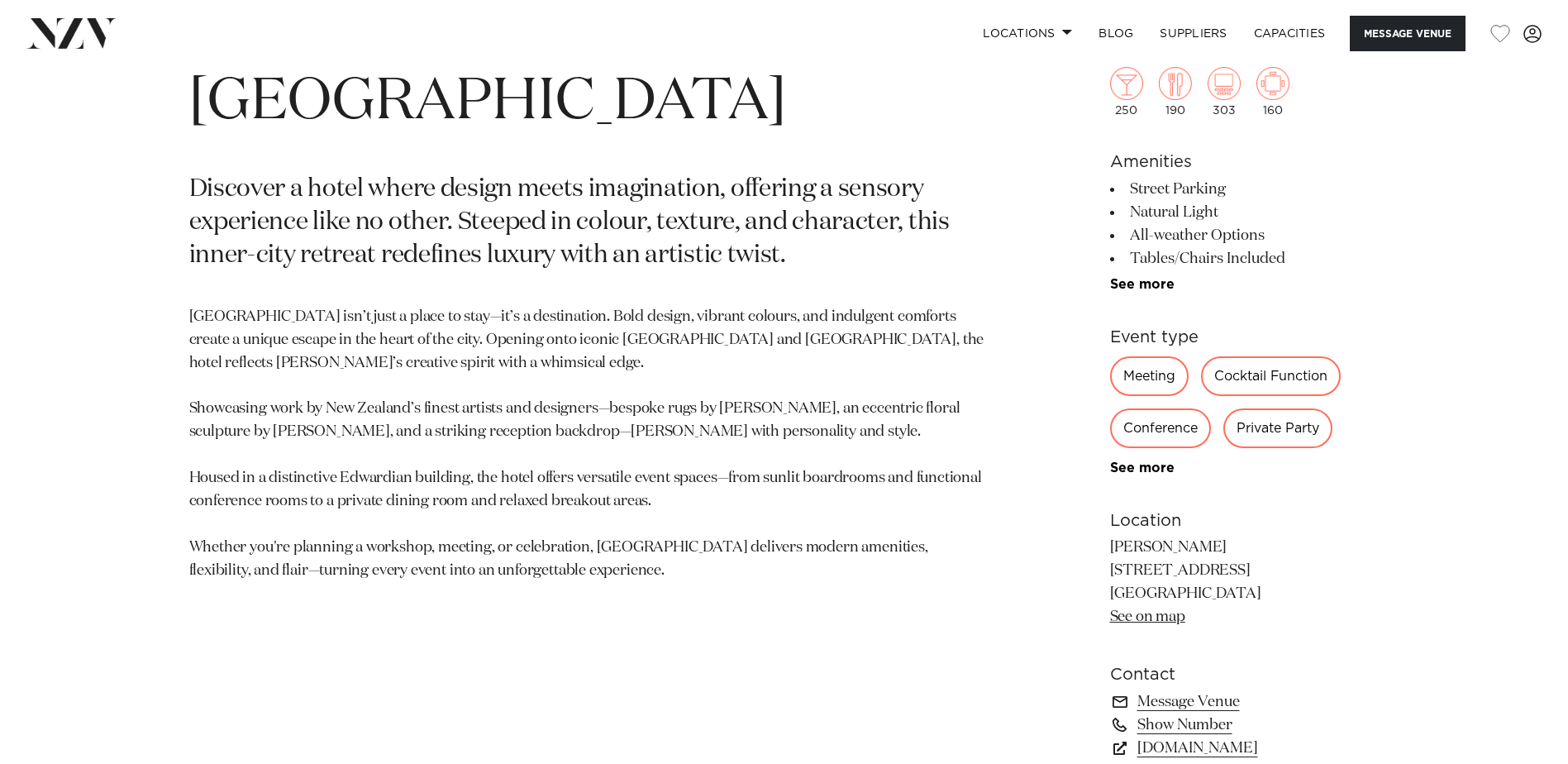
scroll to position [744, 0]
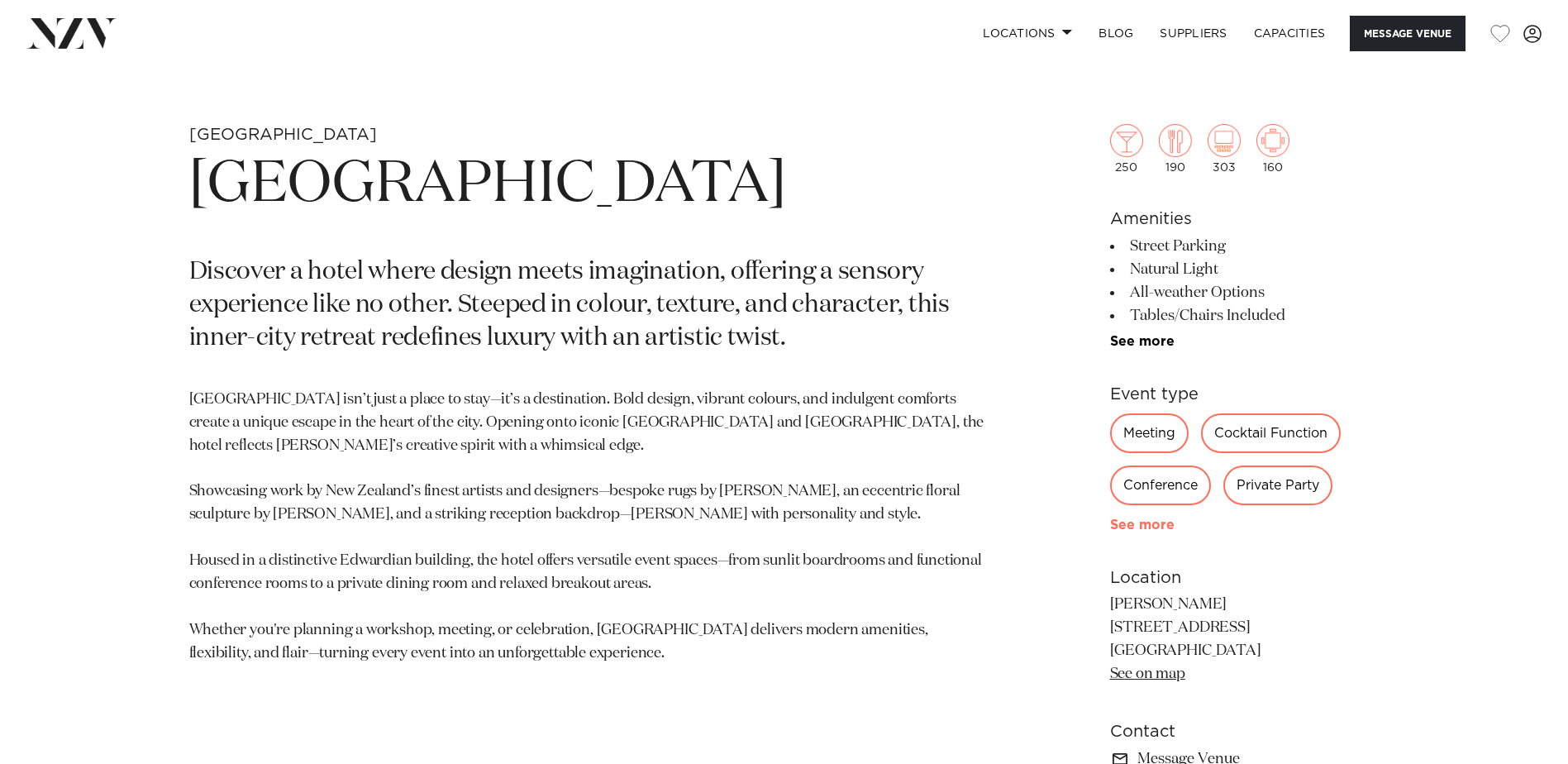
click at [1141, 520] on link "See more" at bounding box center [1174, 525] width 129 height 13
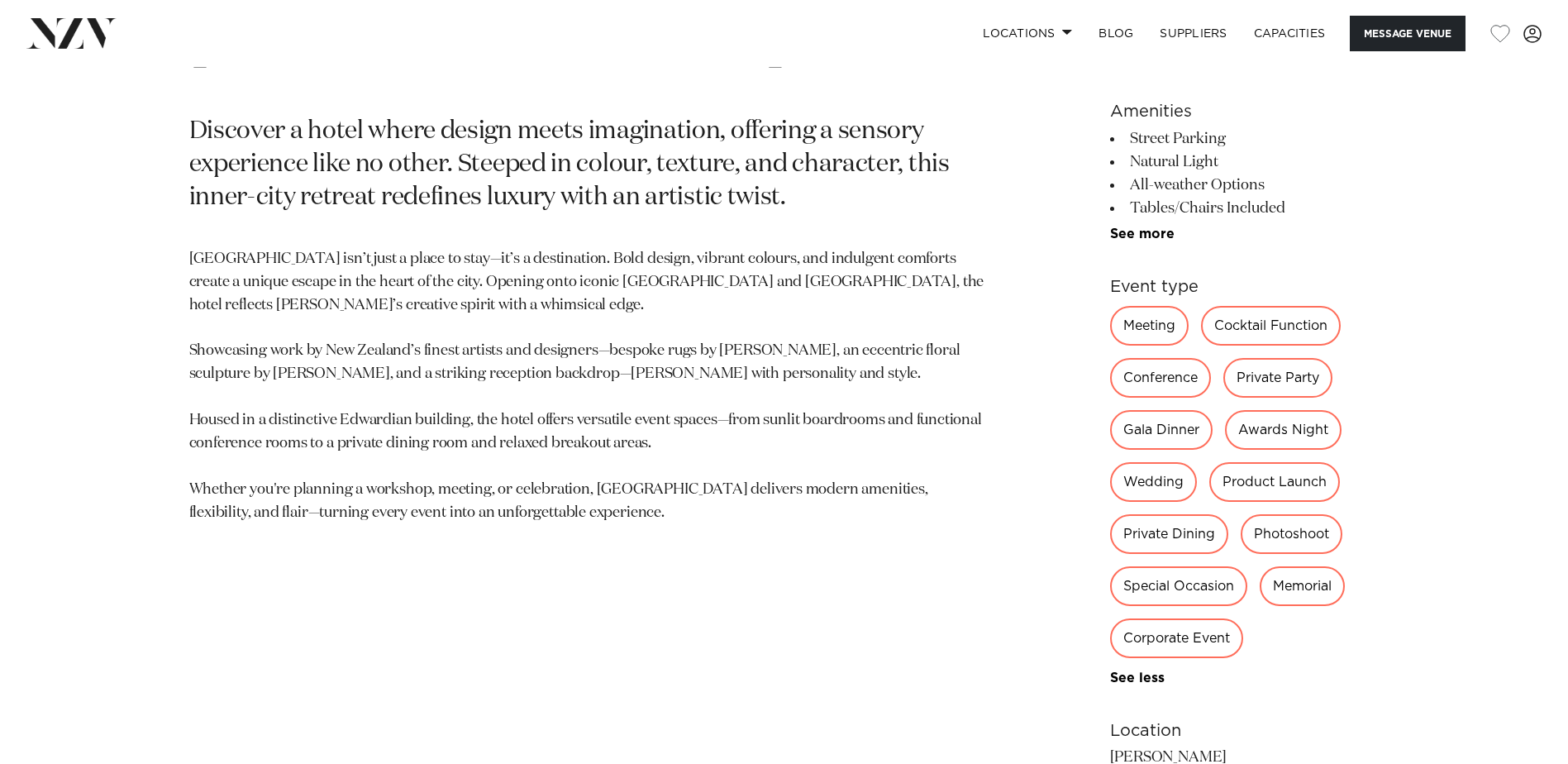
scroll to position [909, 0]
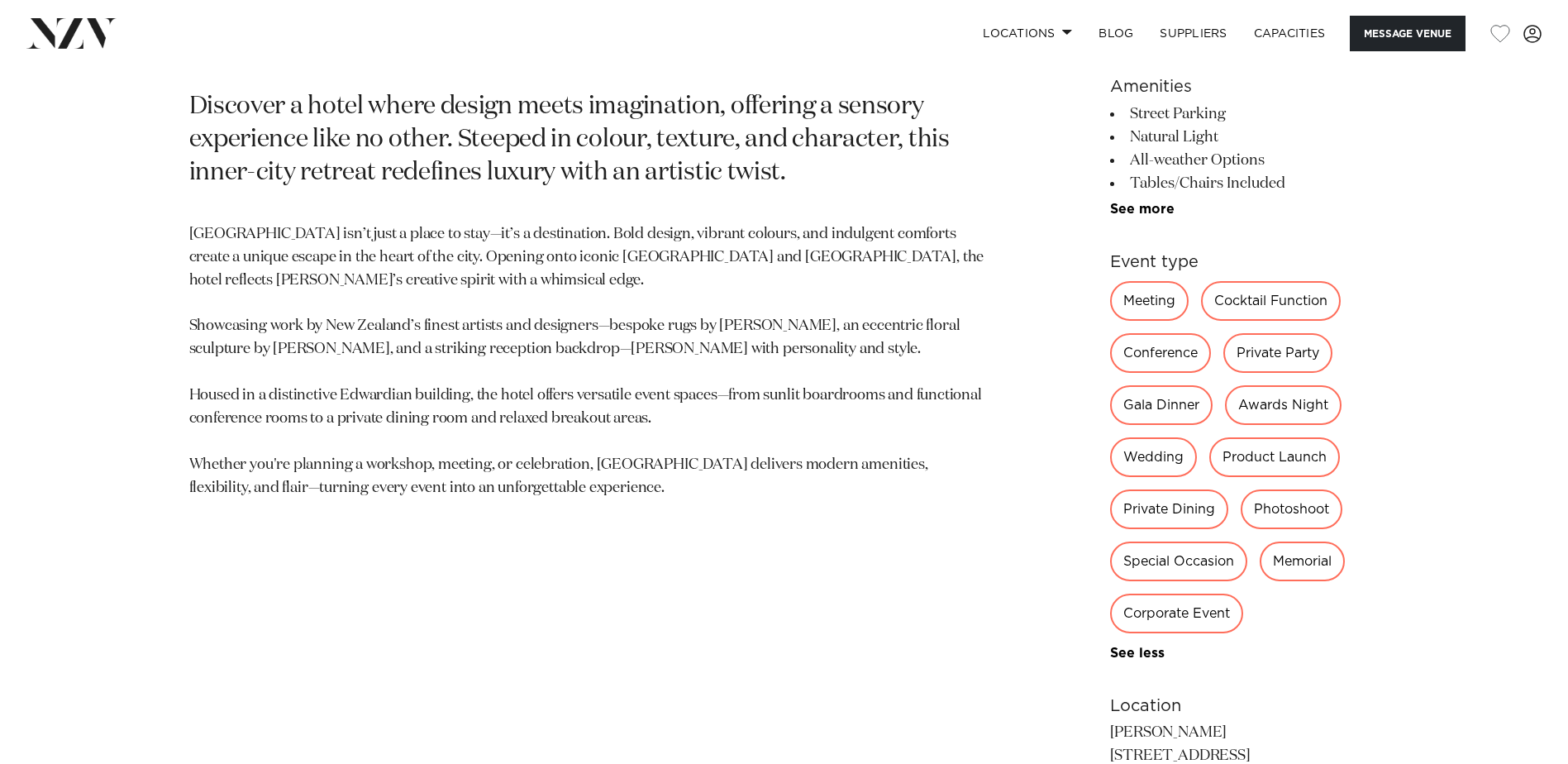
click at [1166, 512] on div "Private Dining" at bounding box center [1169, 509] width 118 height 40
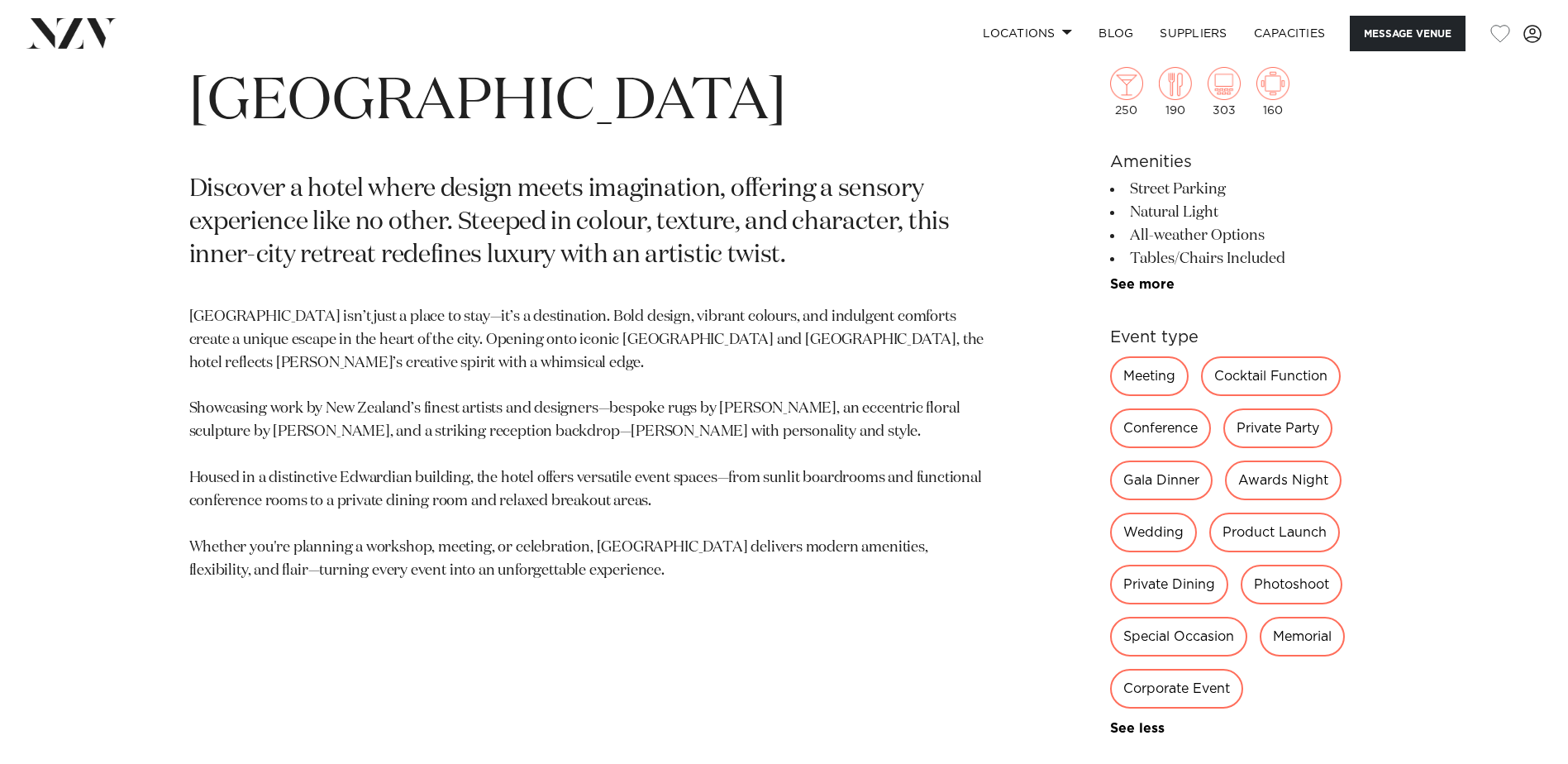
scroll to position [744, 0]
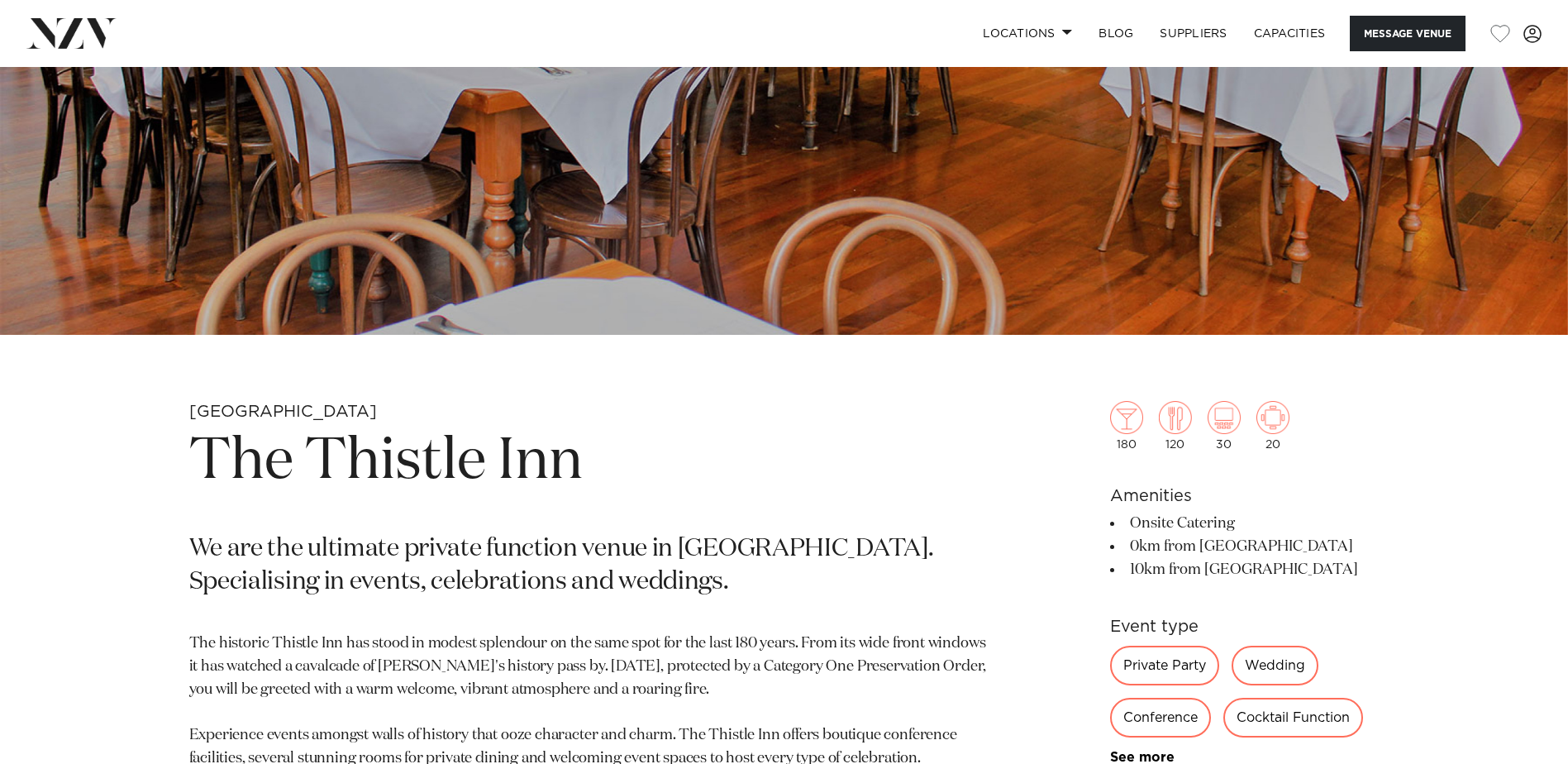
scroll to position [495, 0]
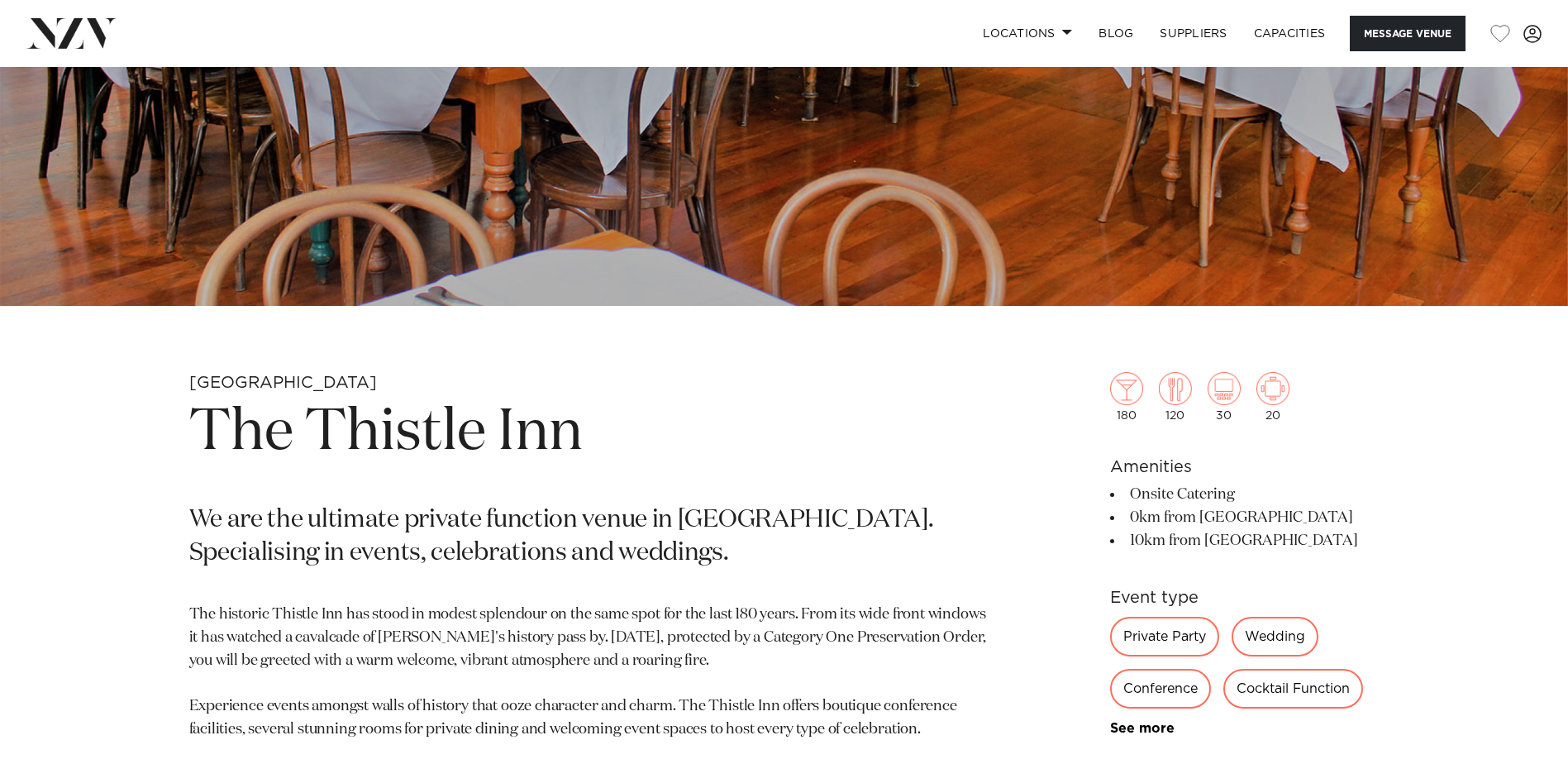
click at [1190, 638] on div "Private Party" at bounding box center [1164, 637] width 109 height 40
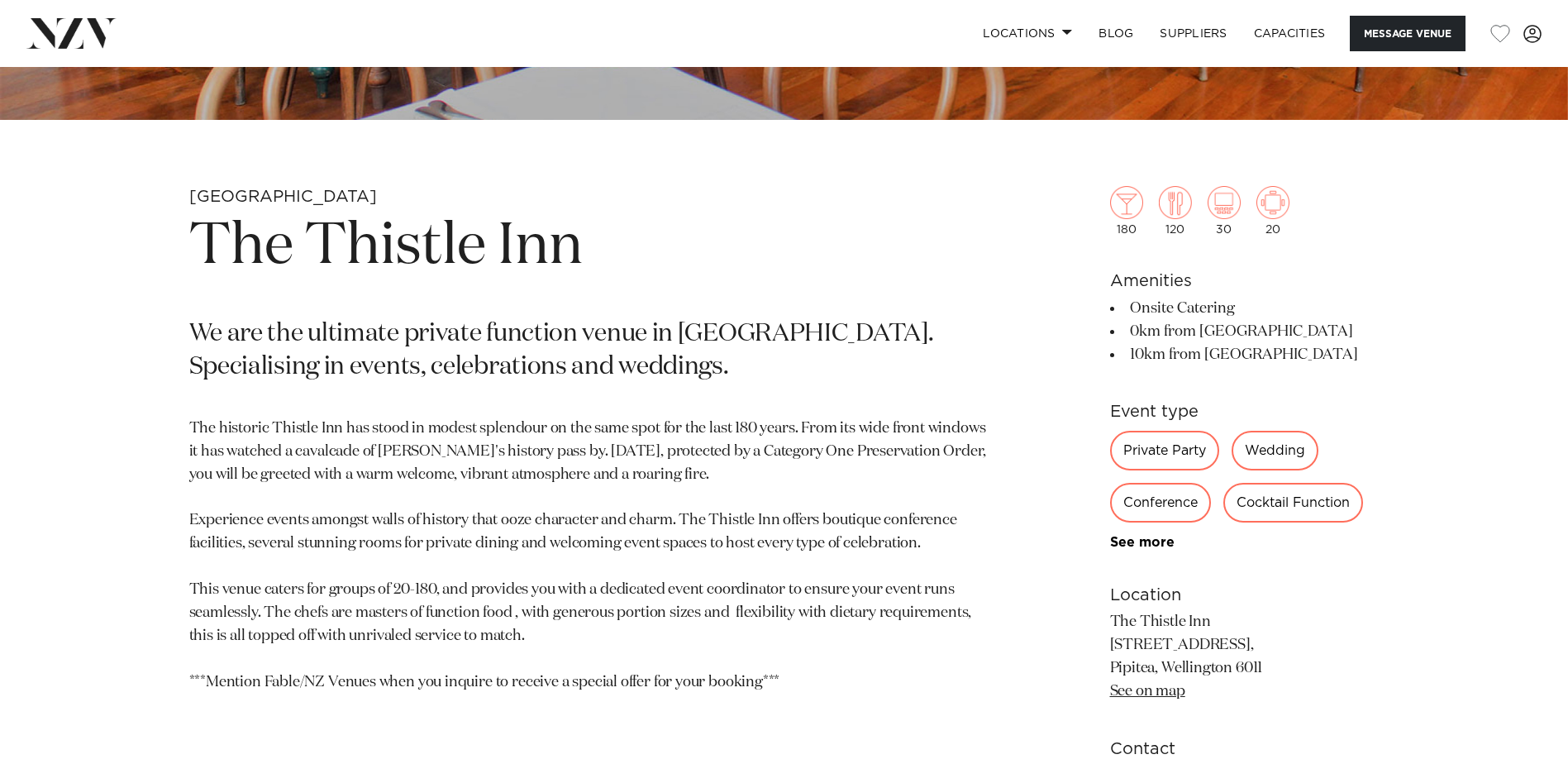
scroll to position [661, 0]
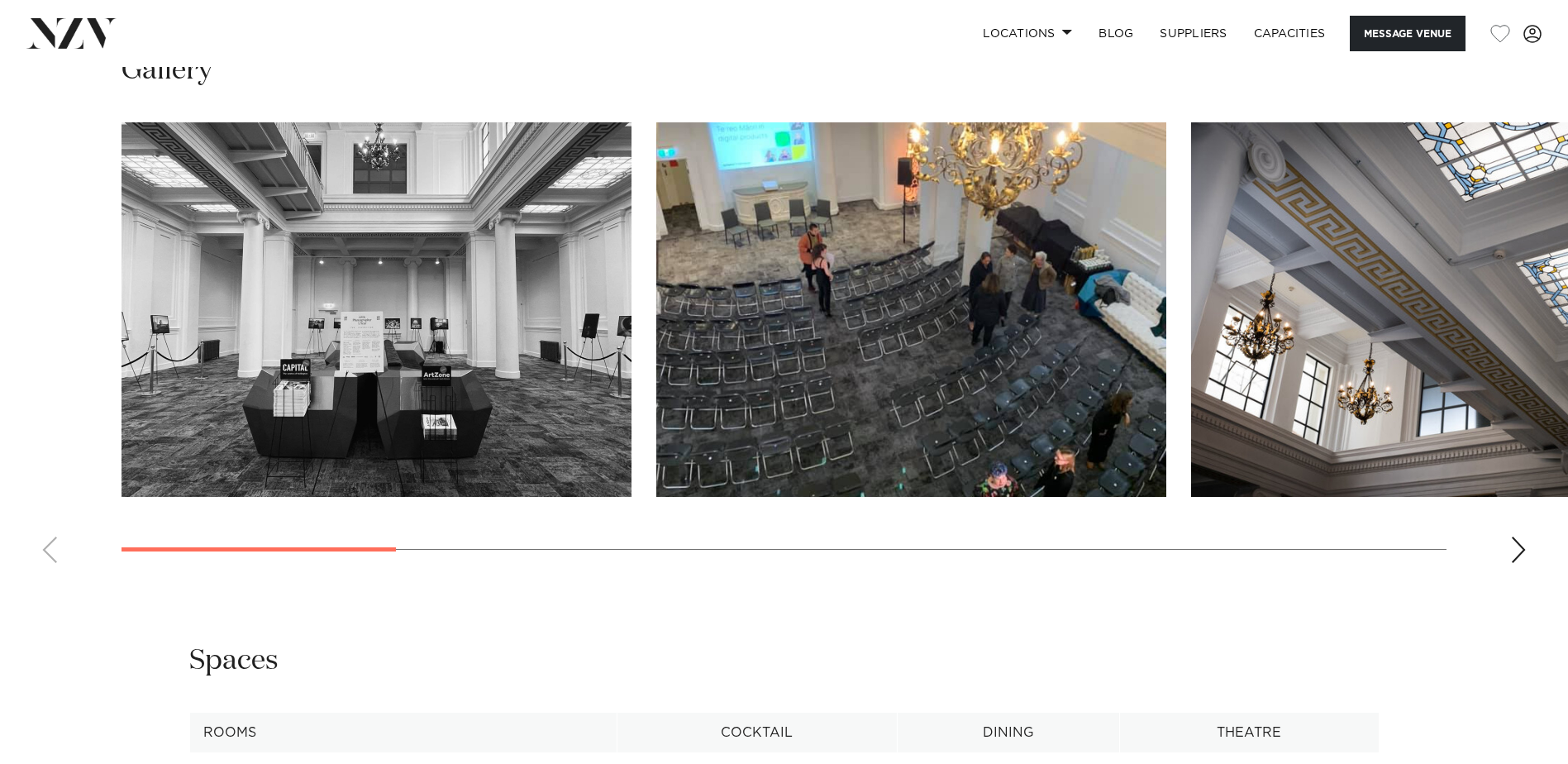
scroll to position [1570, 0]
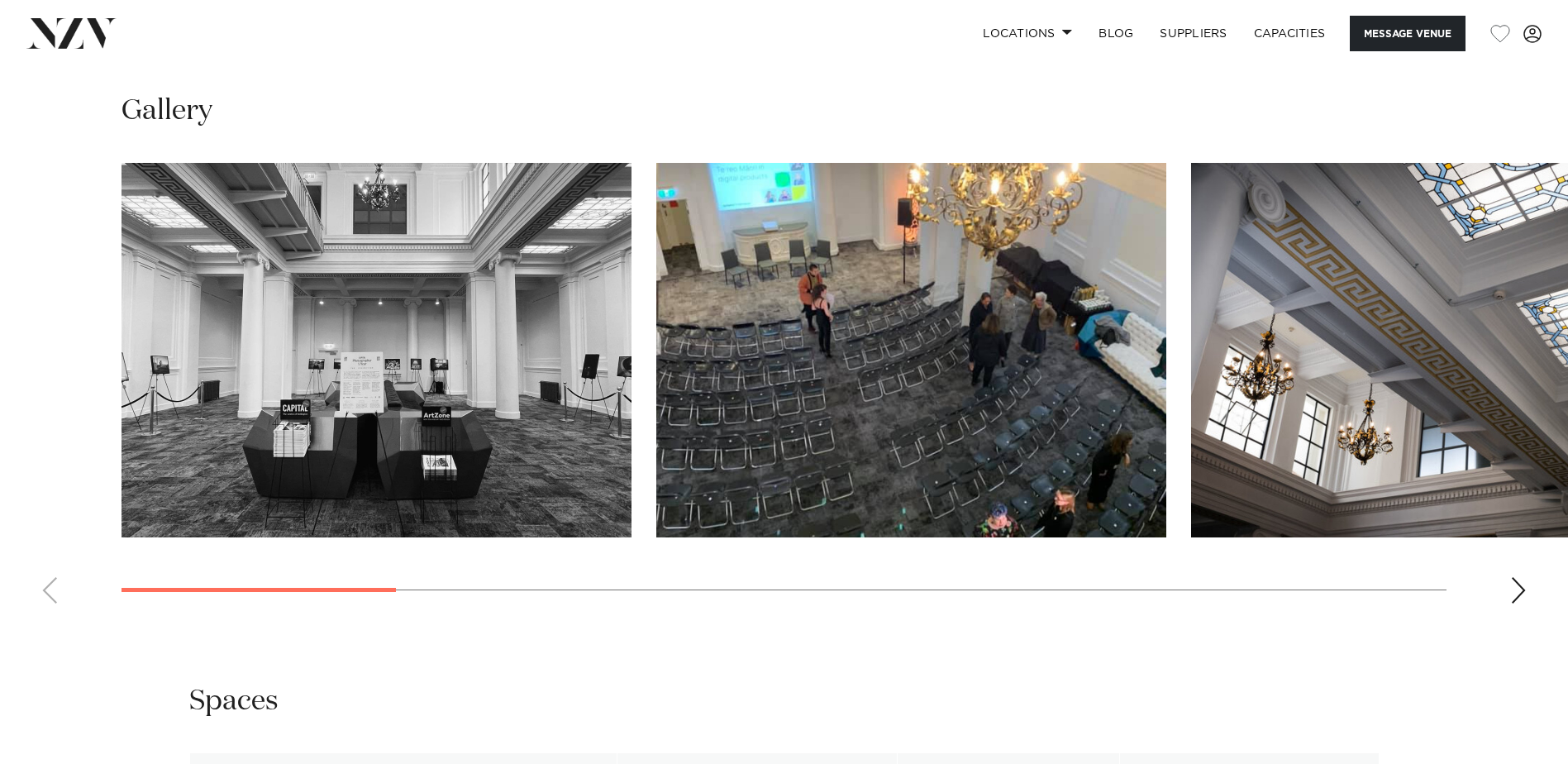
click at [713, 433] on img "2 / 12" at bounding box center [910, 350] width 510 height 374
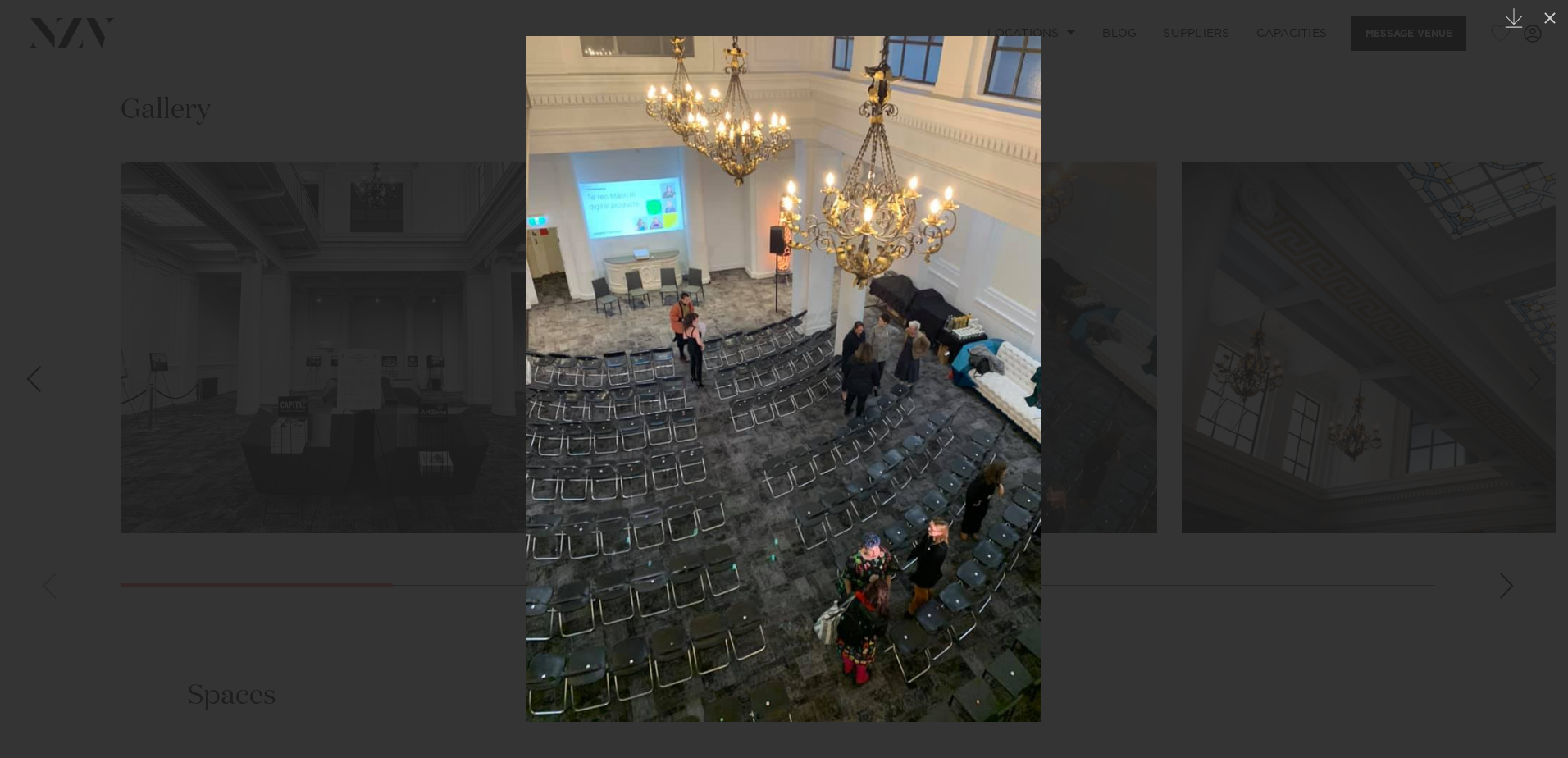
click at [786, 460] on img at bounding box center [783, 379] width 514 height 685
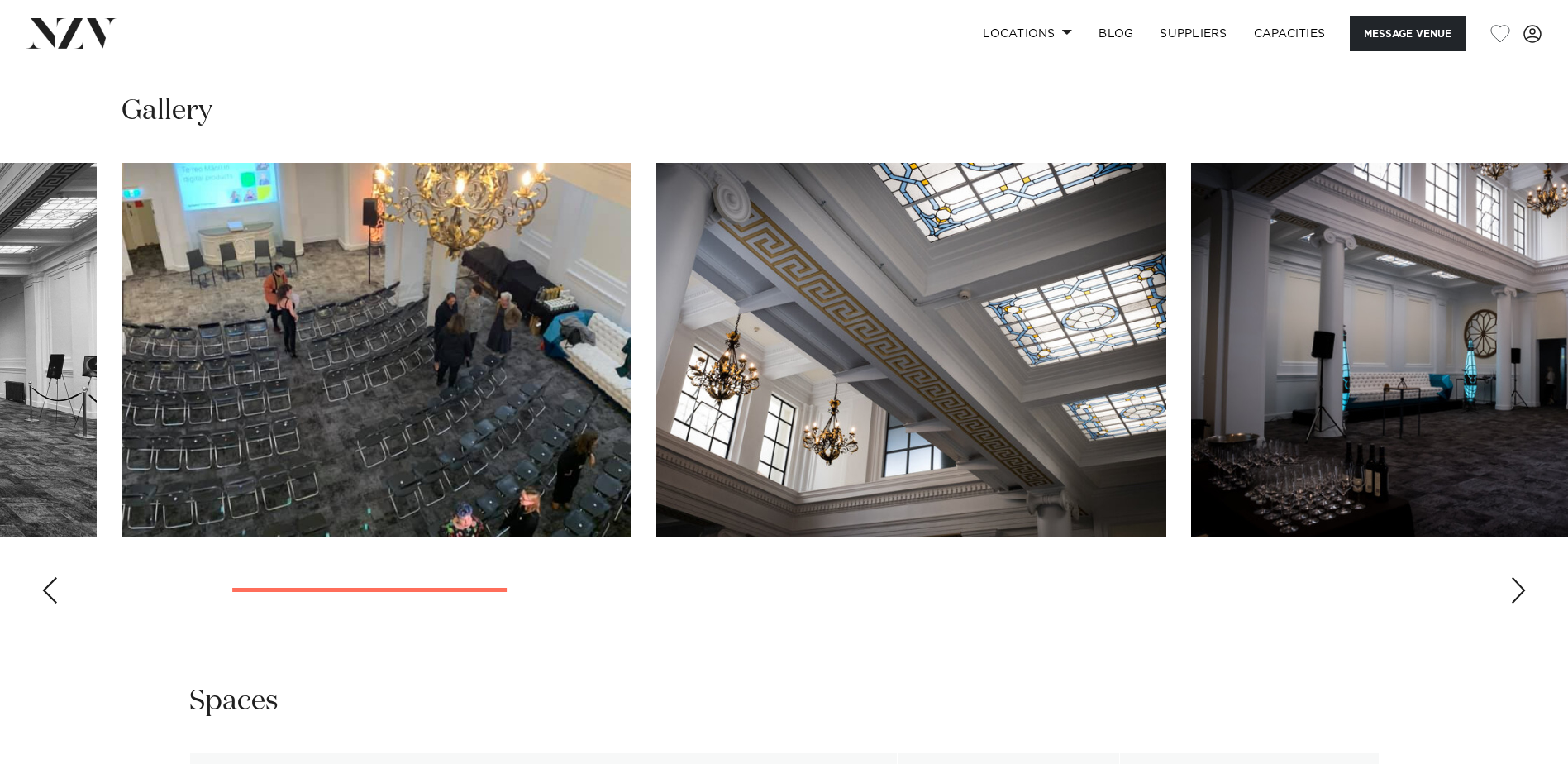
click at [1519, 591] on div "Next slide" at bounding box center [1518, 590] width 17 height 27
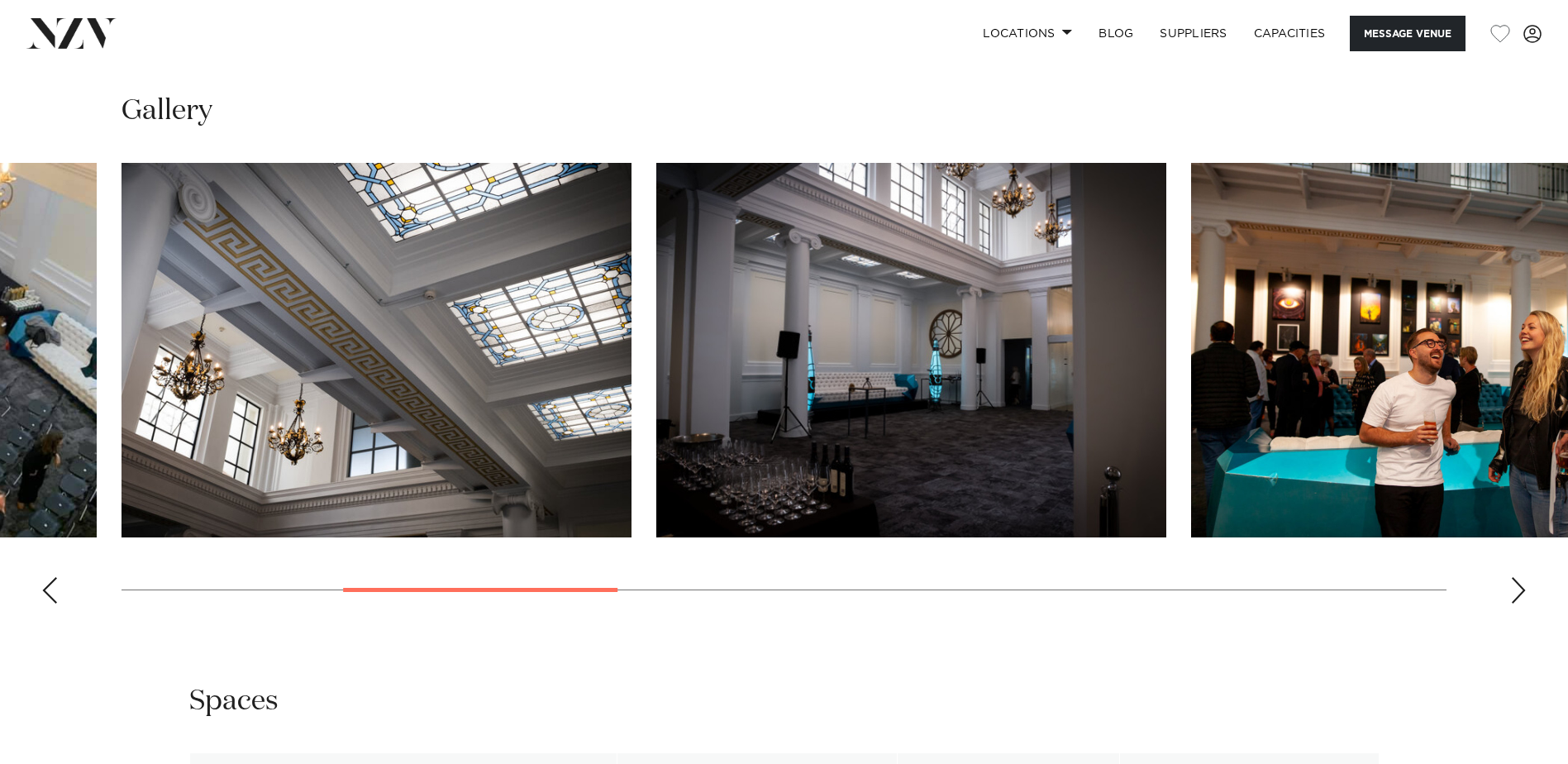
click at [1519, 591] on div "Next slide" at bounding box center [1518, 590] width 17 height 27
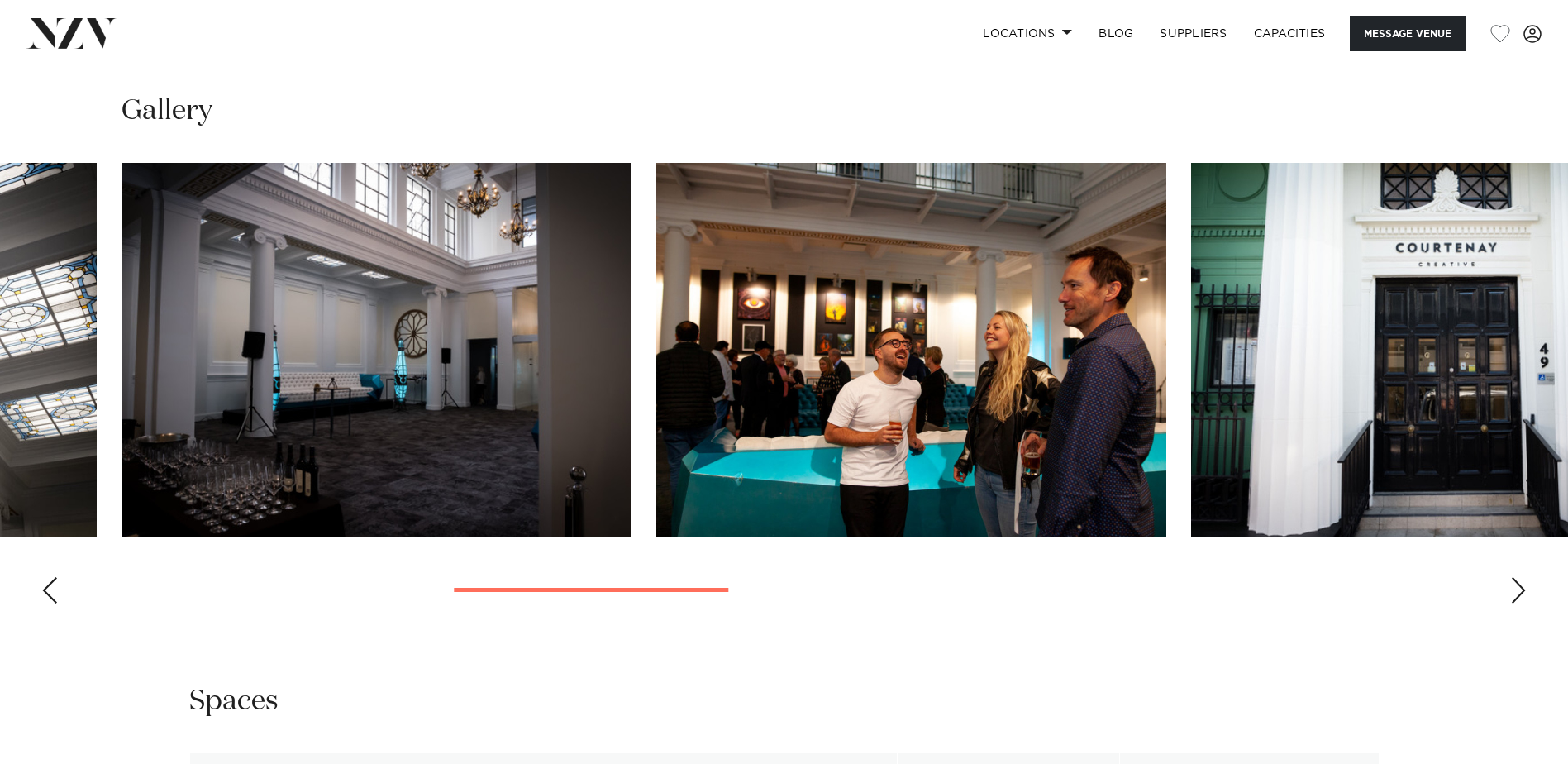
click at [1519, 591] on div "Next slide" at bounding box center [1518, 590] width 17 height 27
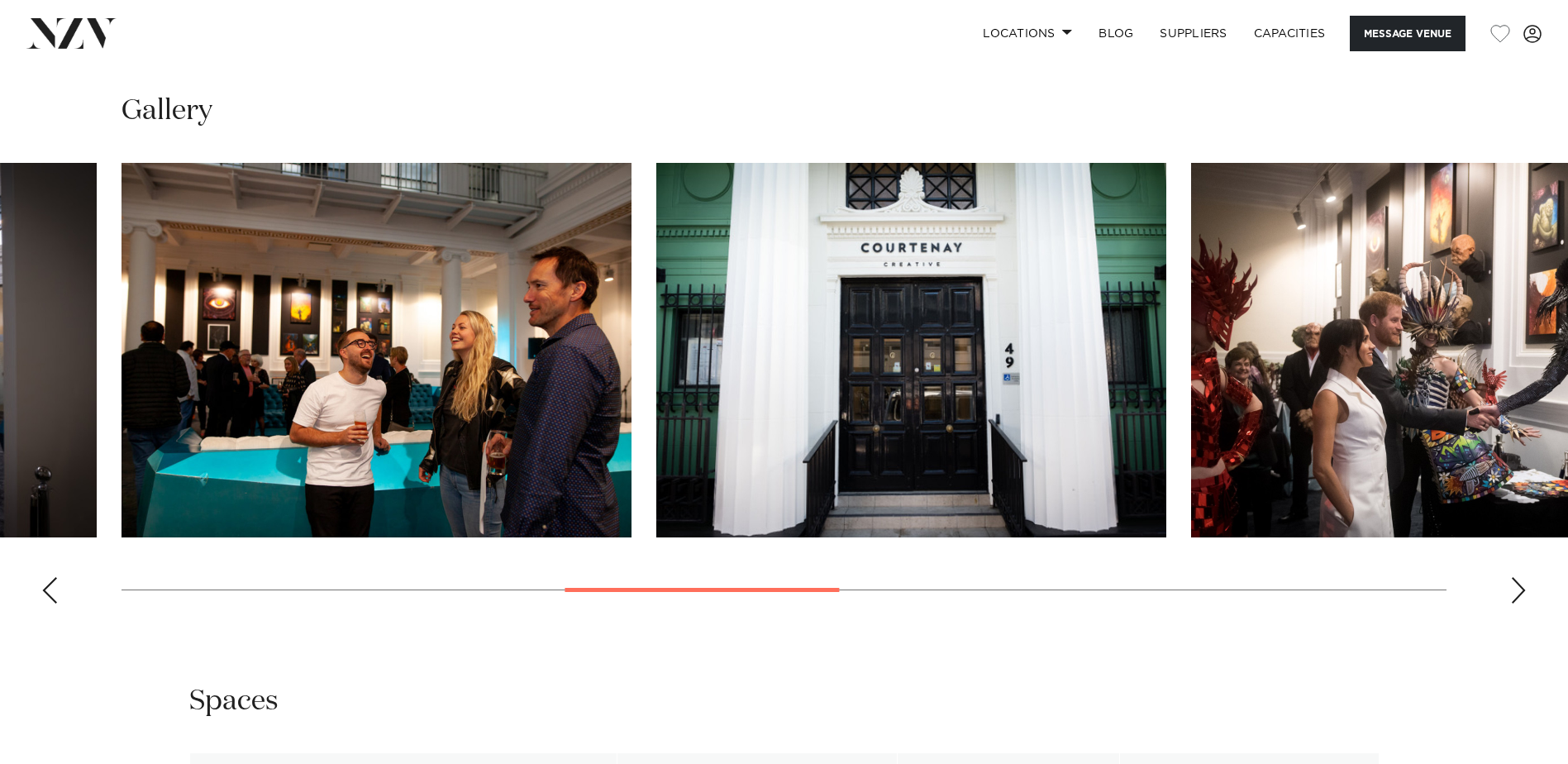
click at [1519, 591] on div "Next slide" at bounding box center [1518, 590] width 17 height 27
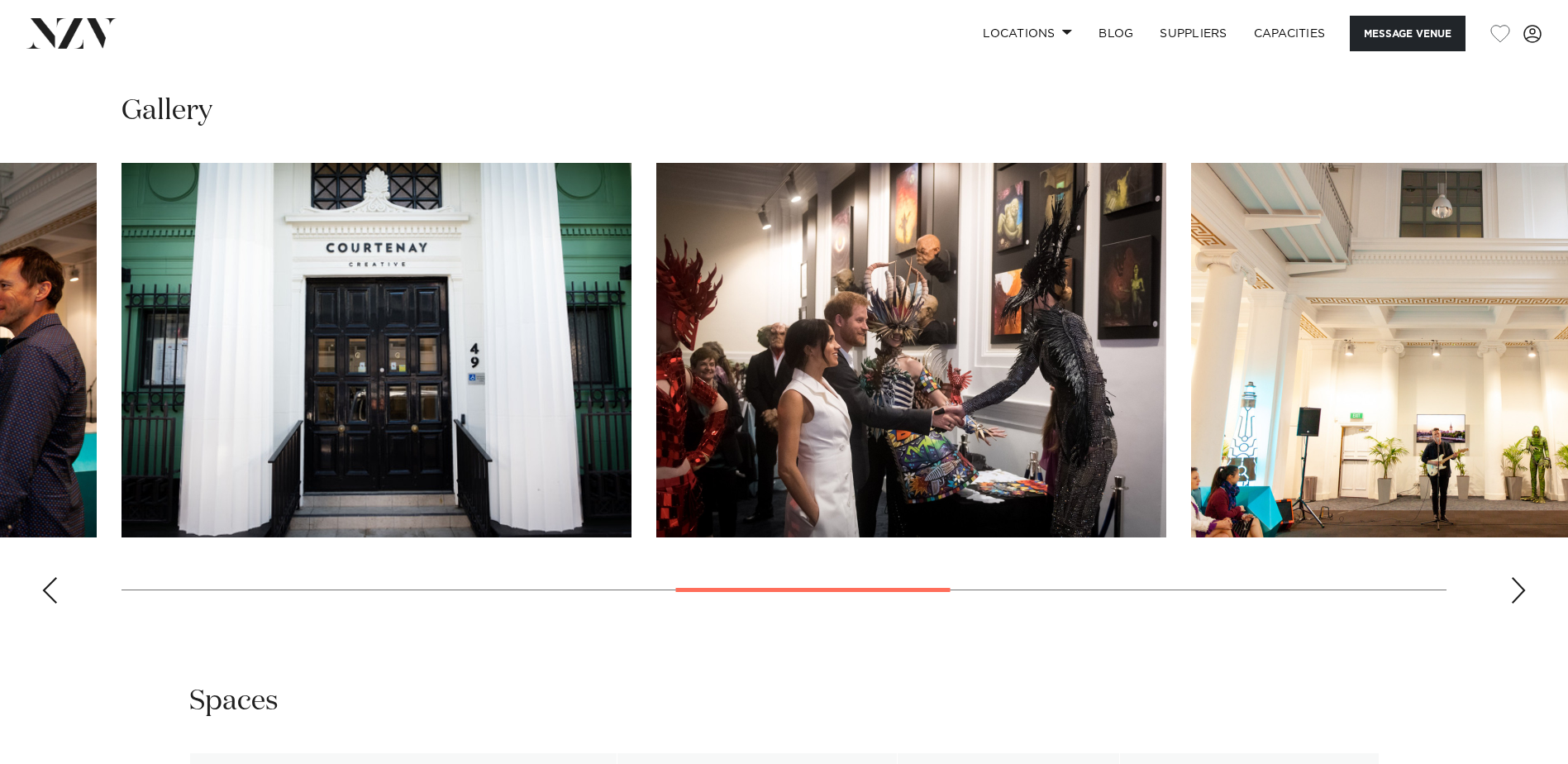
click at [1519, 591] on div "Next slide" at bounding box center [1518, 590] width 17 height 27
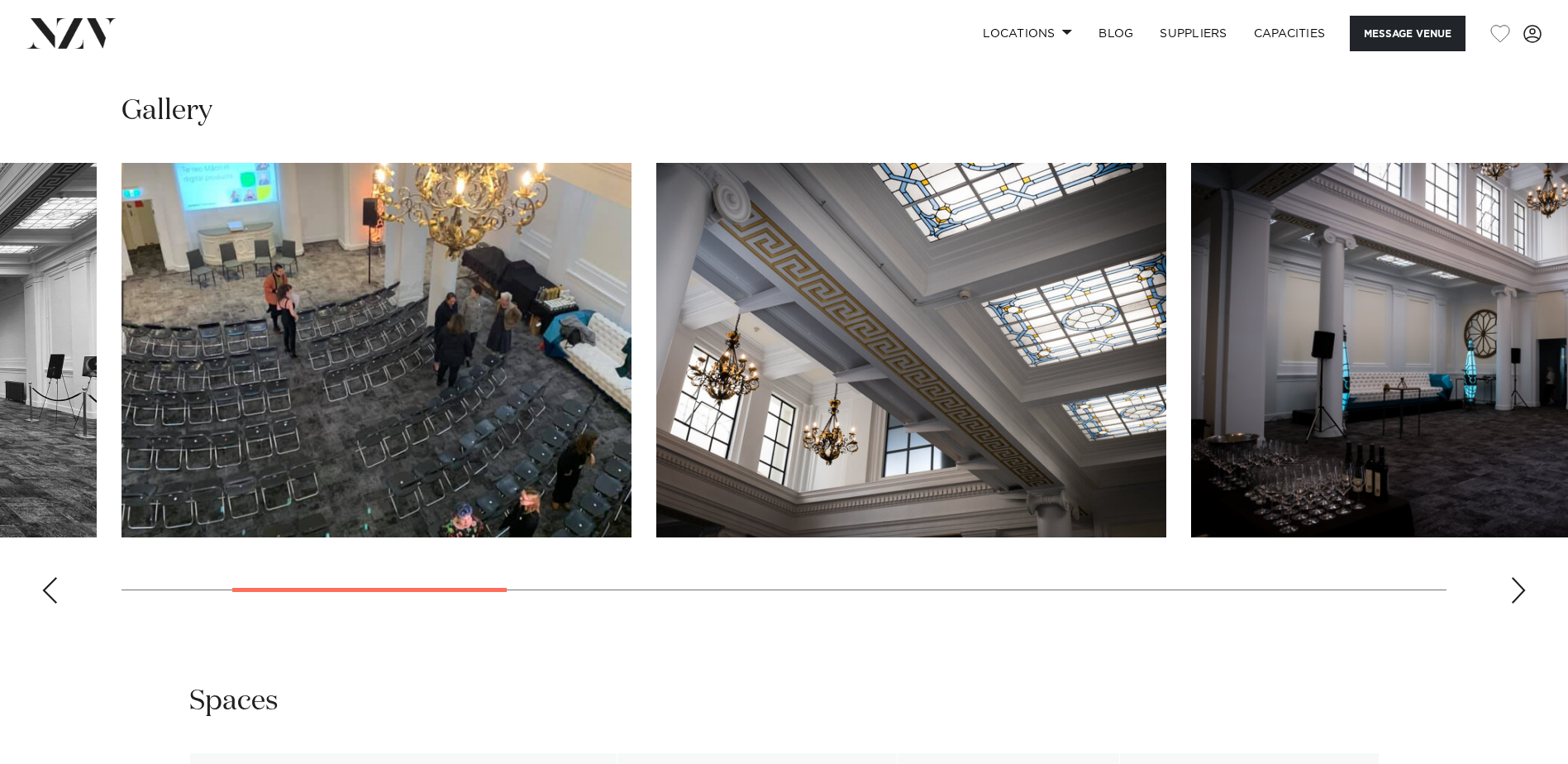
click at [1518, 586] on div "Next slide" at bounding box center [1518, 590] width 17 height 27
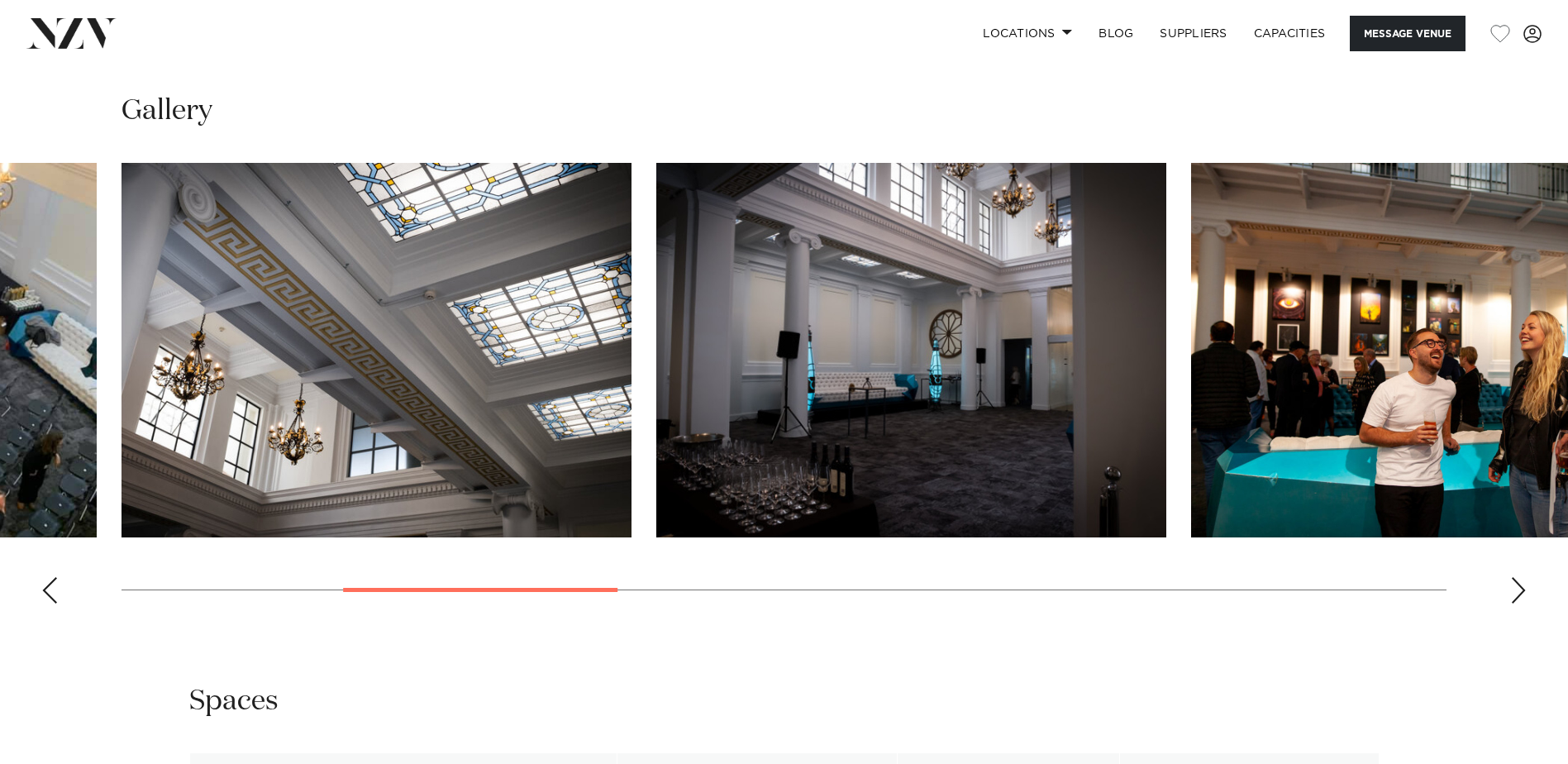
click at [1518, 586] on div "Next slide" at bounding box center [1518, 590] width 17 height 27
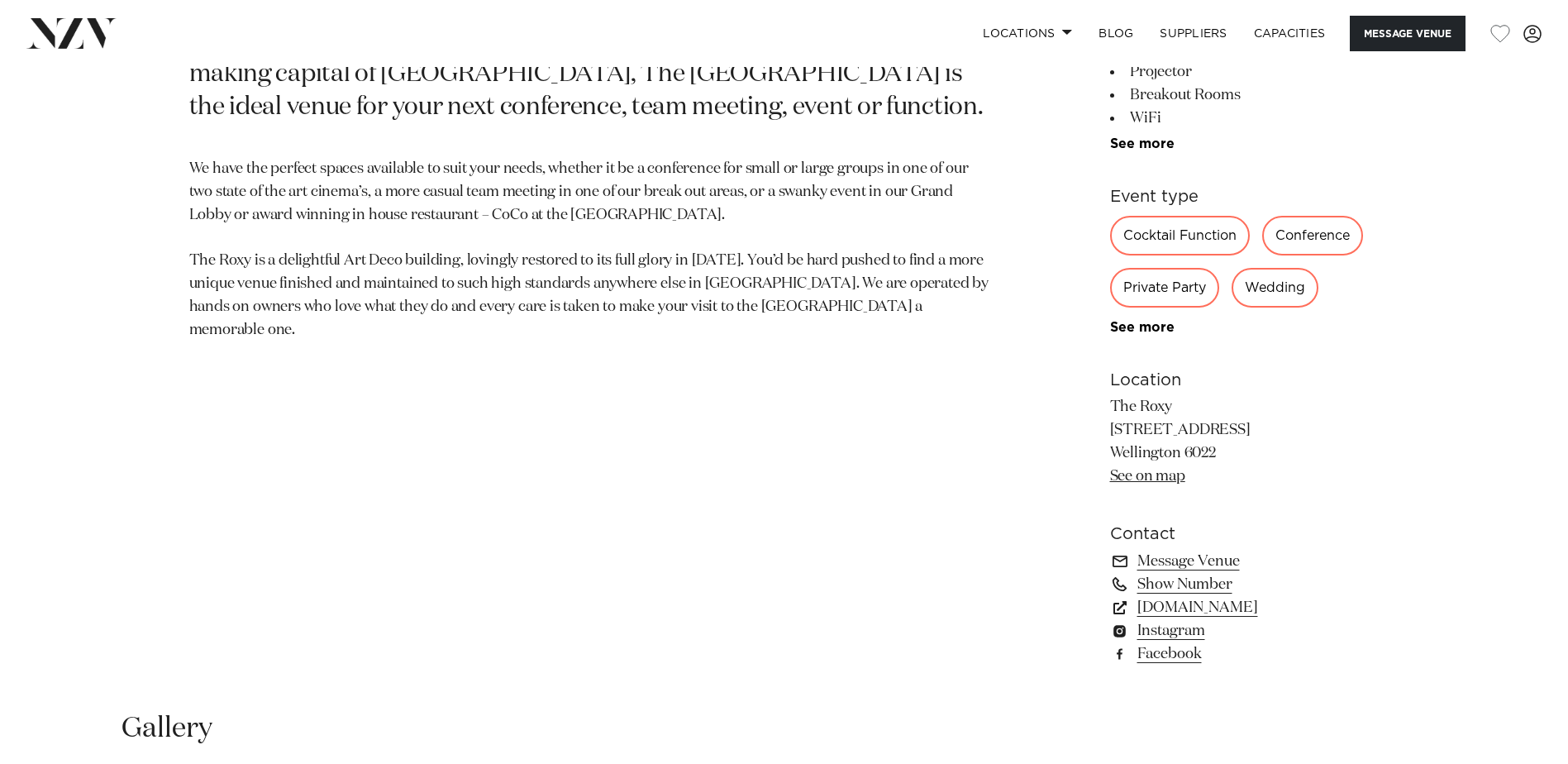
scroll to position [992, 0]
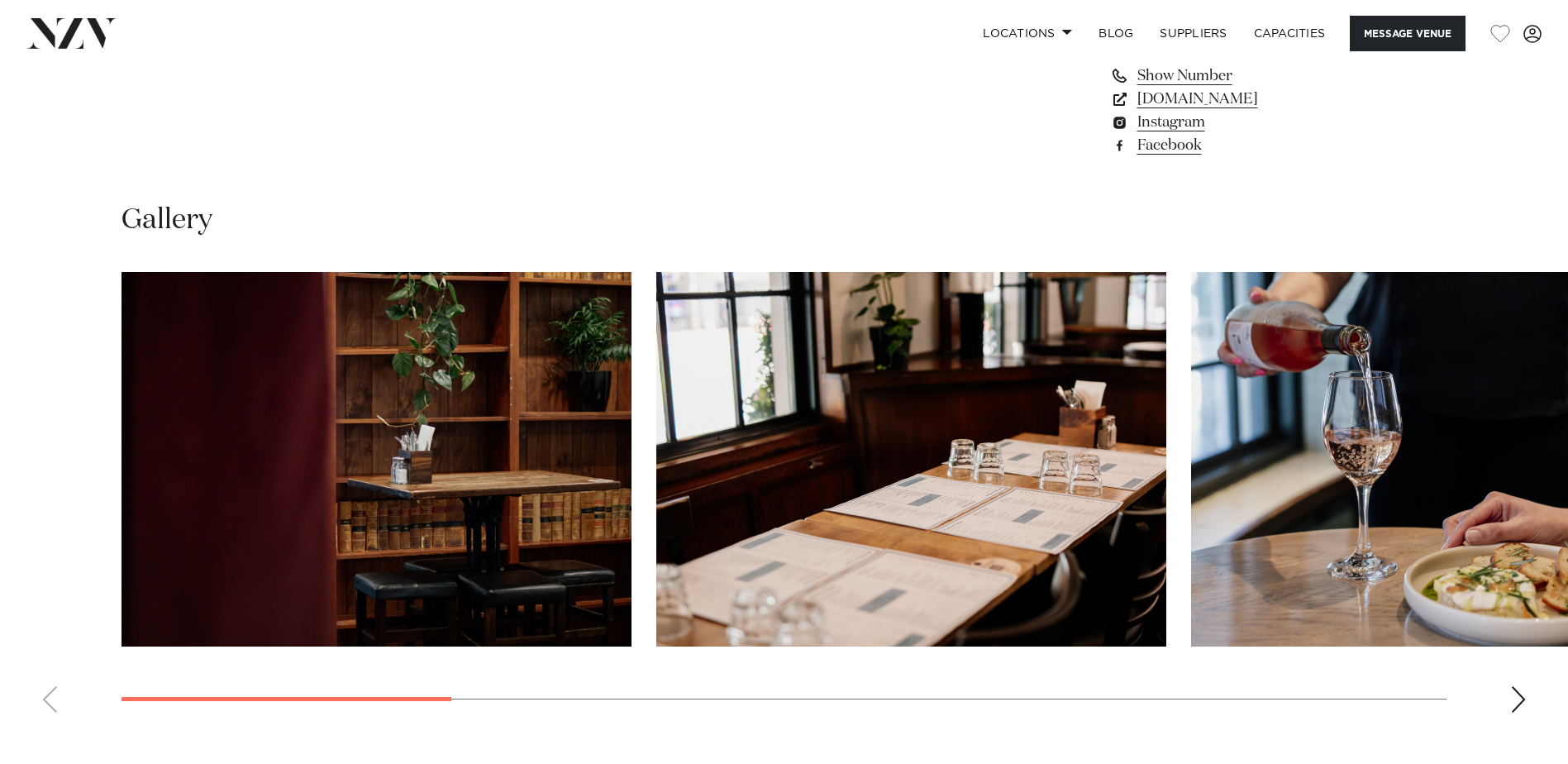
scroll to position [1487, 0]
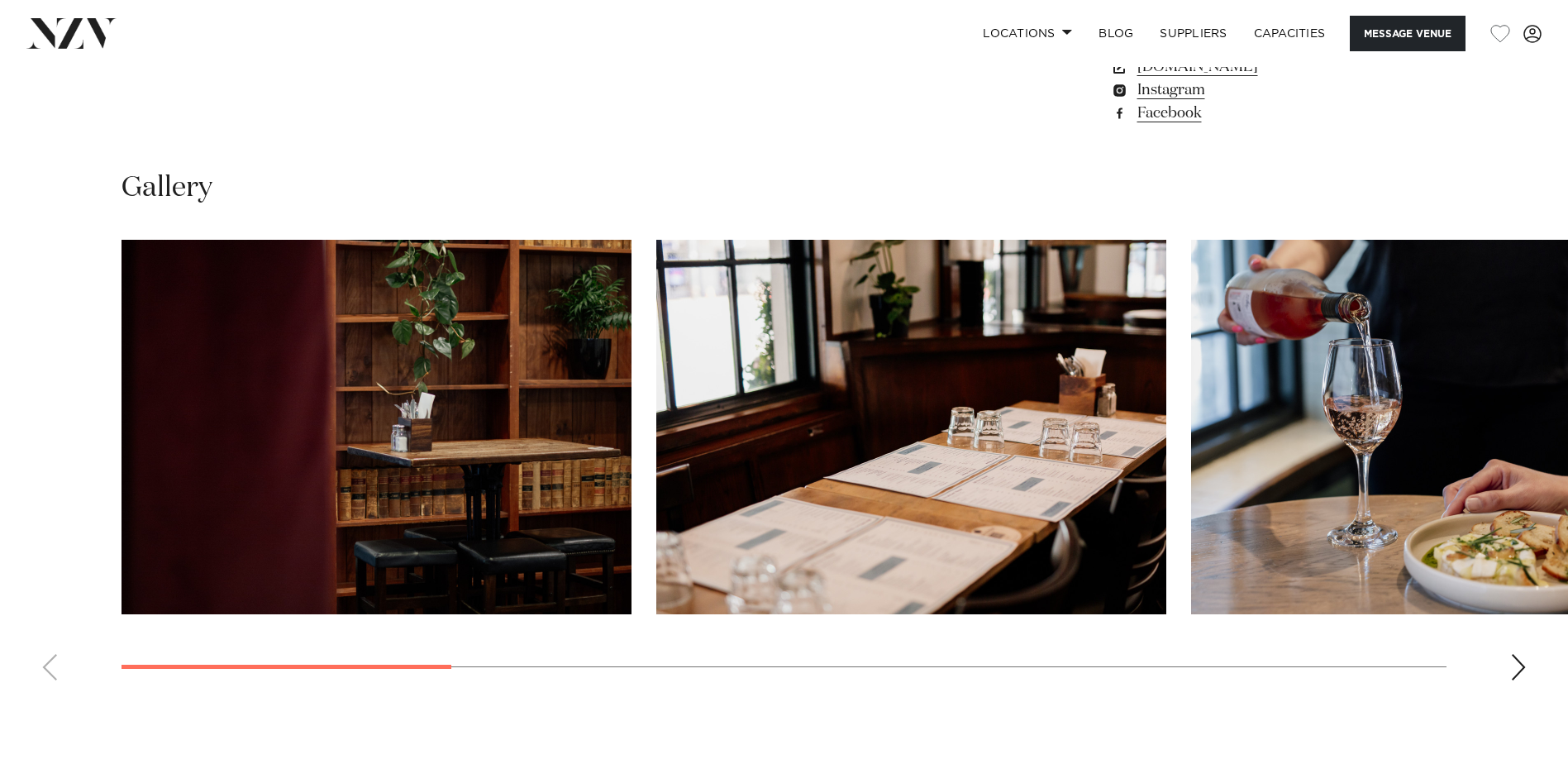
click at [1522, 664] on div "Next slide" at bounding box center [1518, 667] width 17 height 27
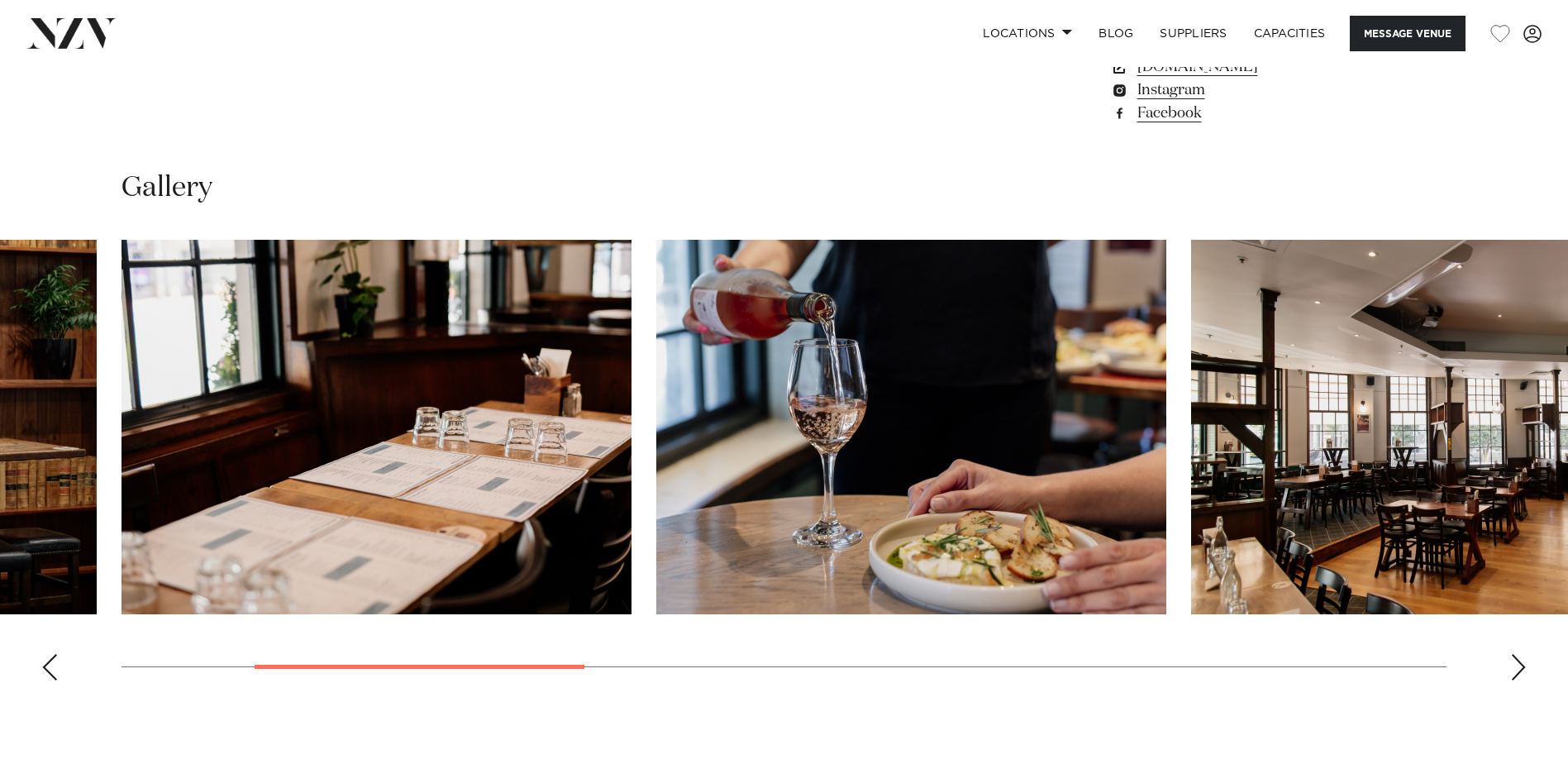
click at [1522, 664] on div "Next slide" at bounding box center [1518, 667] width 17 height 27
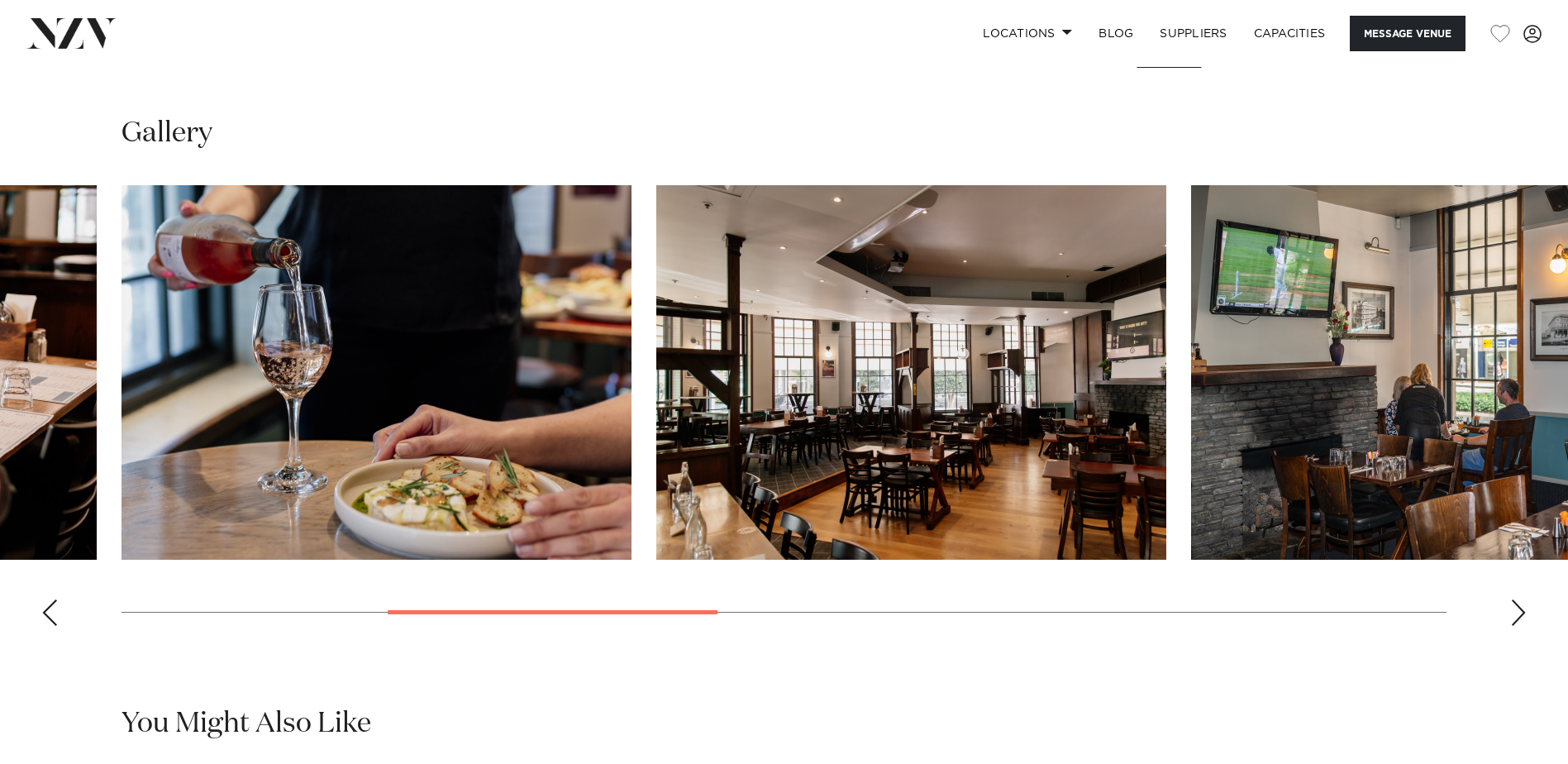
scroll to position [1570, 0]
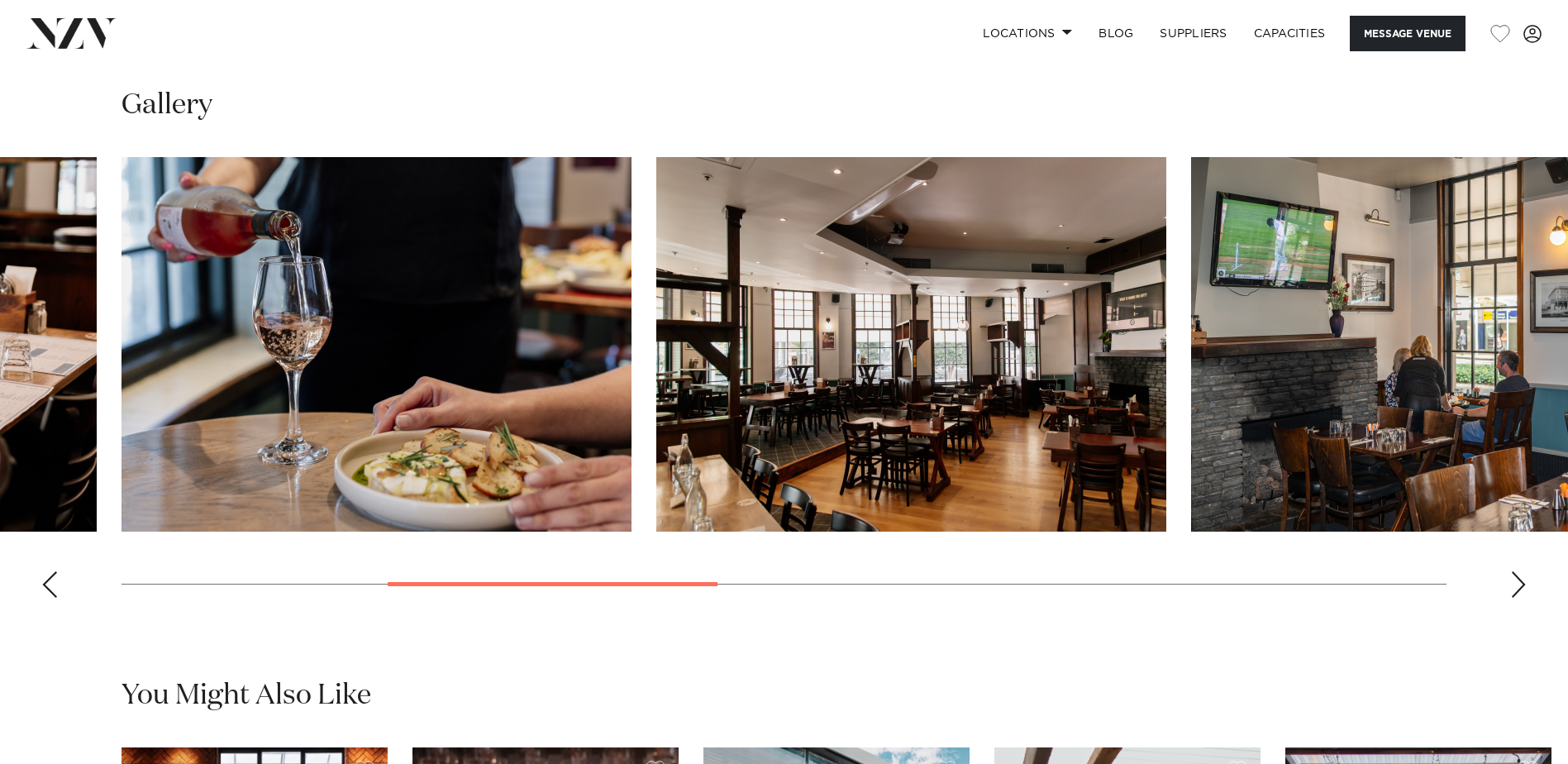
click at [1519, 583] on div "Next slide" at bounding box center [1518, 584] width 17 height 27
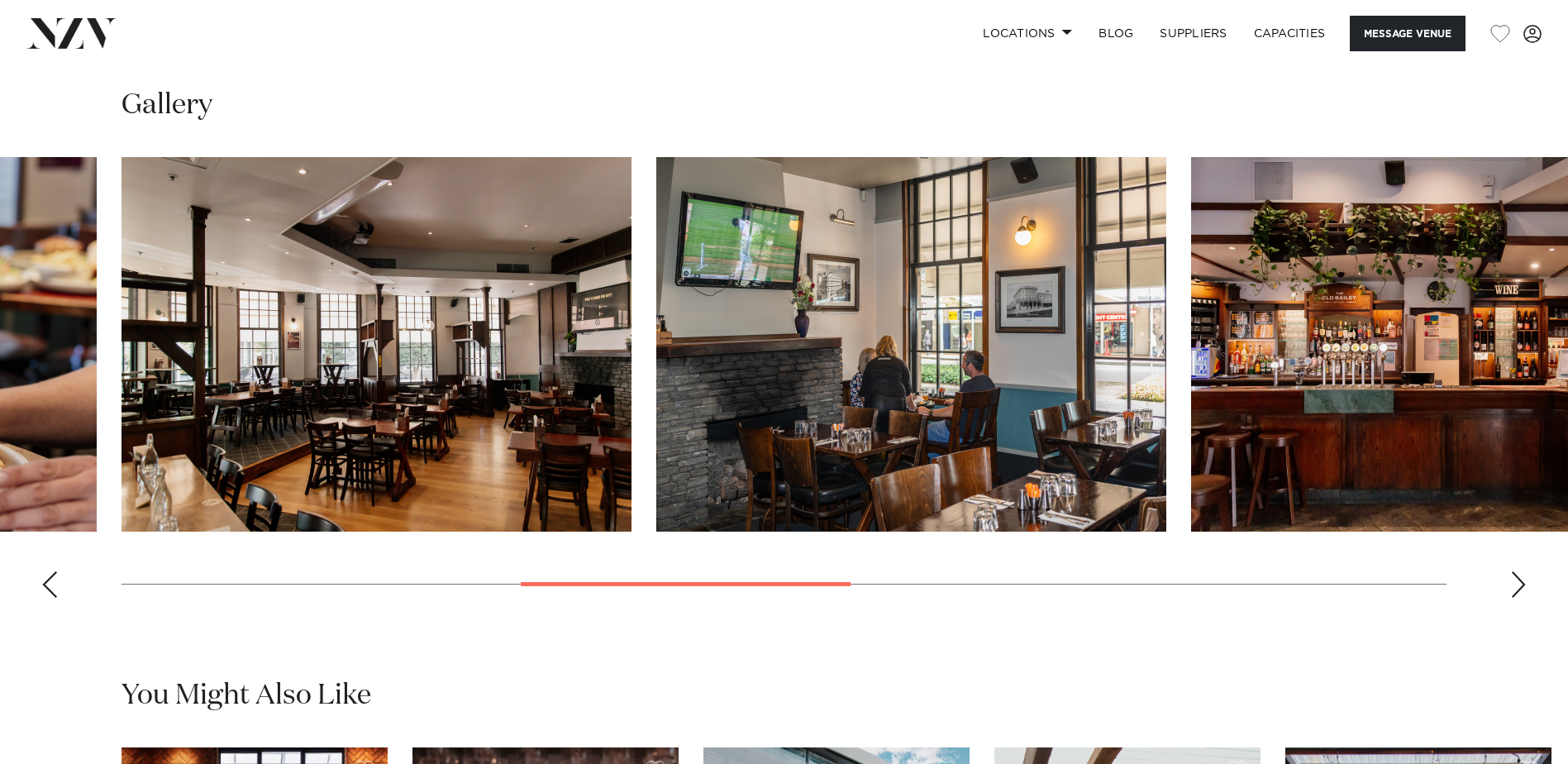
click at [1520, 583] on div "Next slide" at bounding box center [1518, 584] width 17 height 27
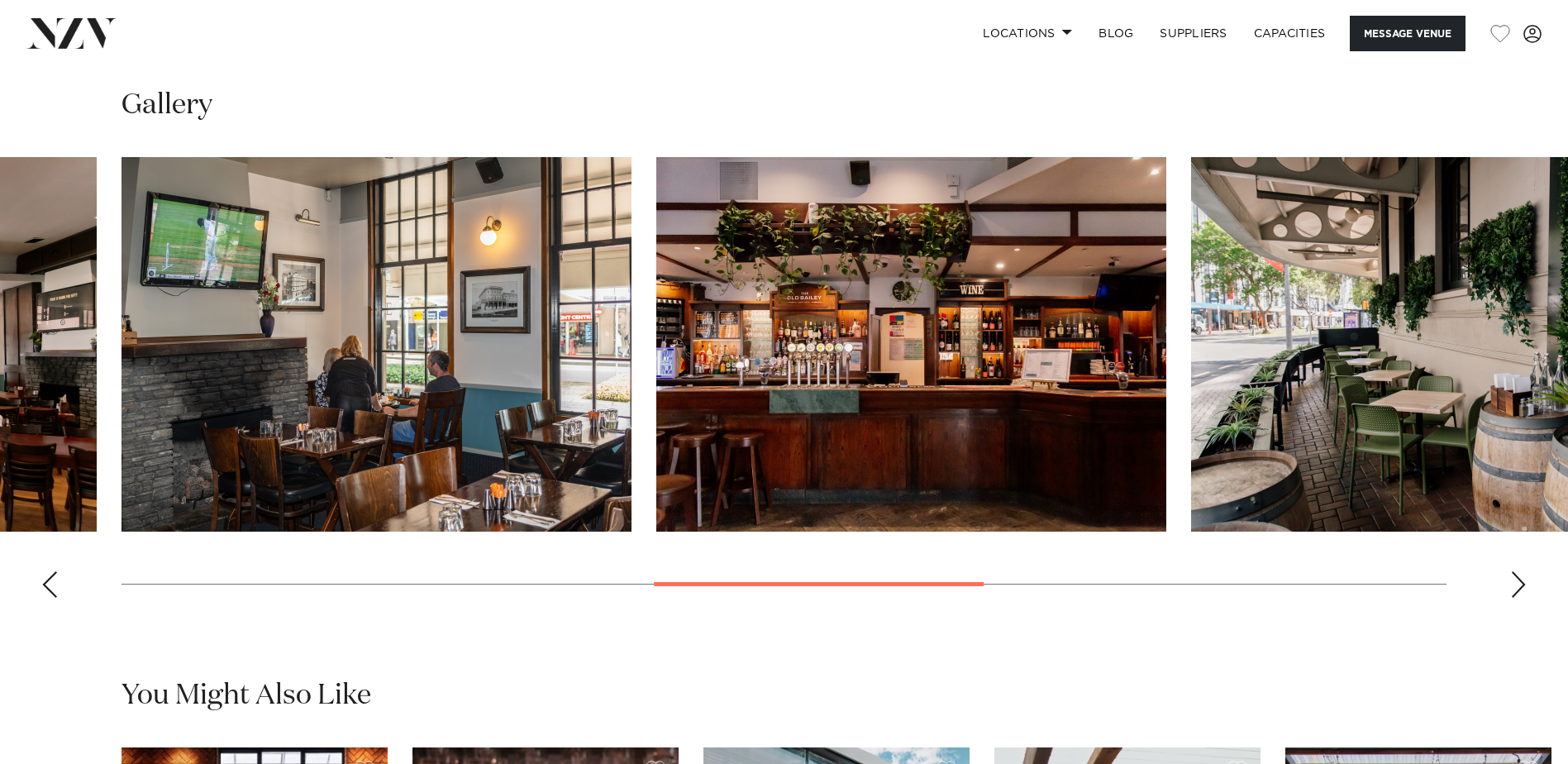
click at [1520, 583] on div "Next slide" at bounding box center [1518, 584] width 17 height 27
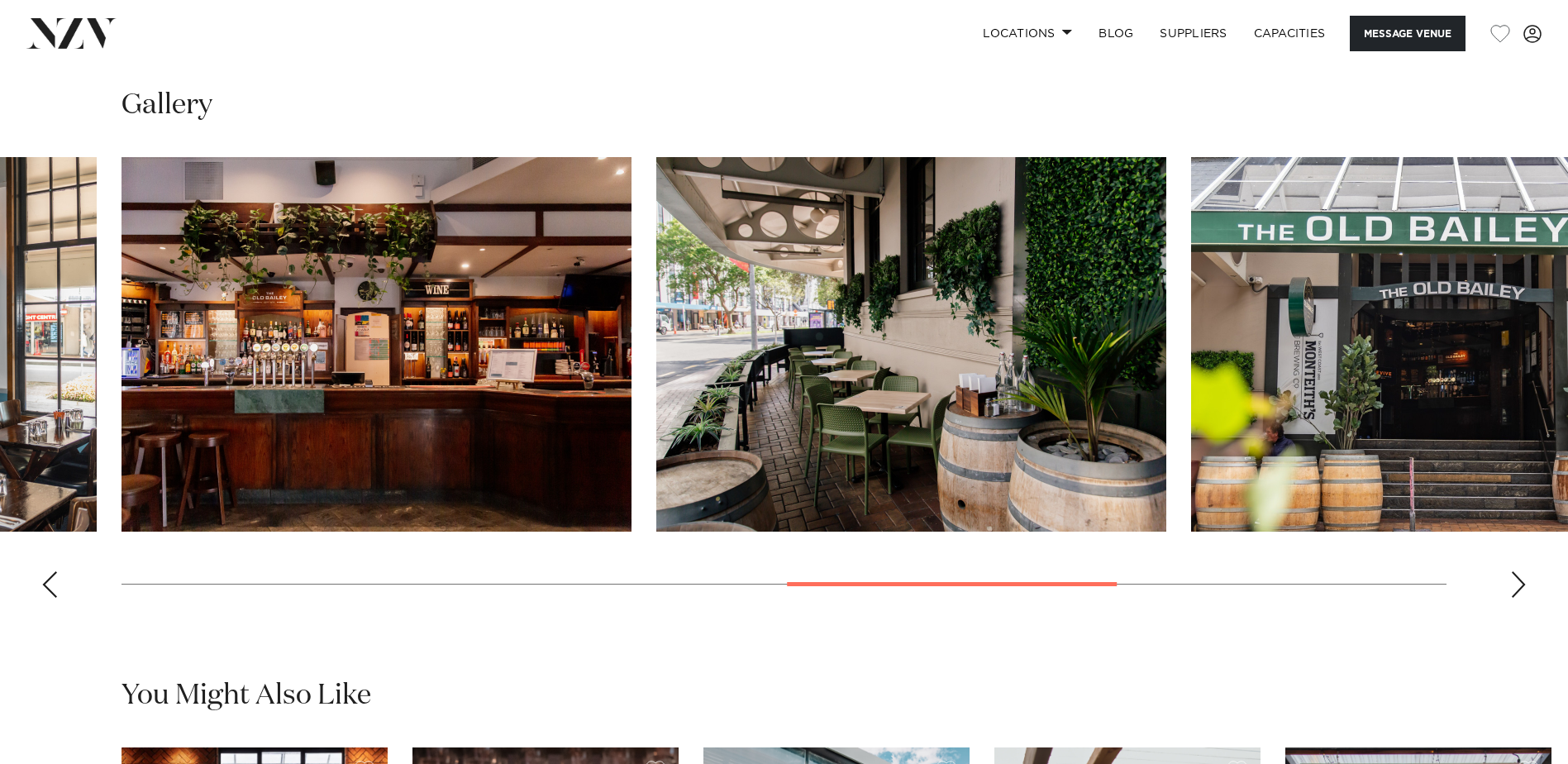
click at [1520, 583] on div "Next slide" at bounding box center [1518, 584] width 17 height 27
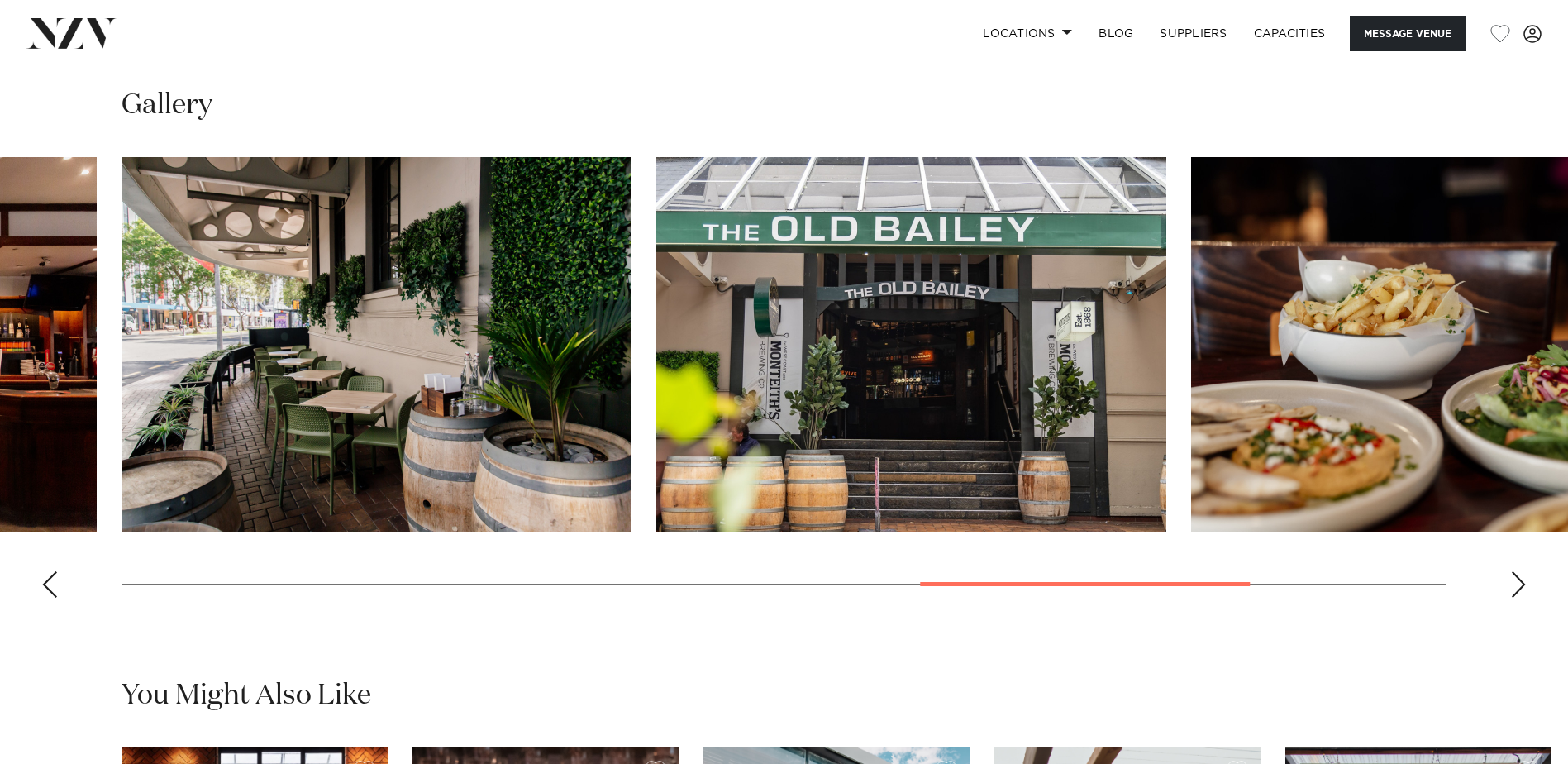
click at [1520, 583] on div "Next slide" at bounding box center [1518, 584] width 17 height 27
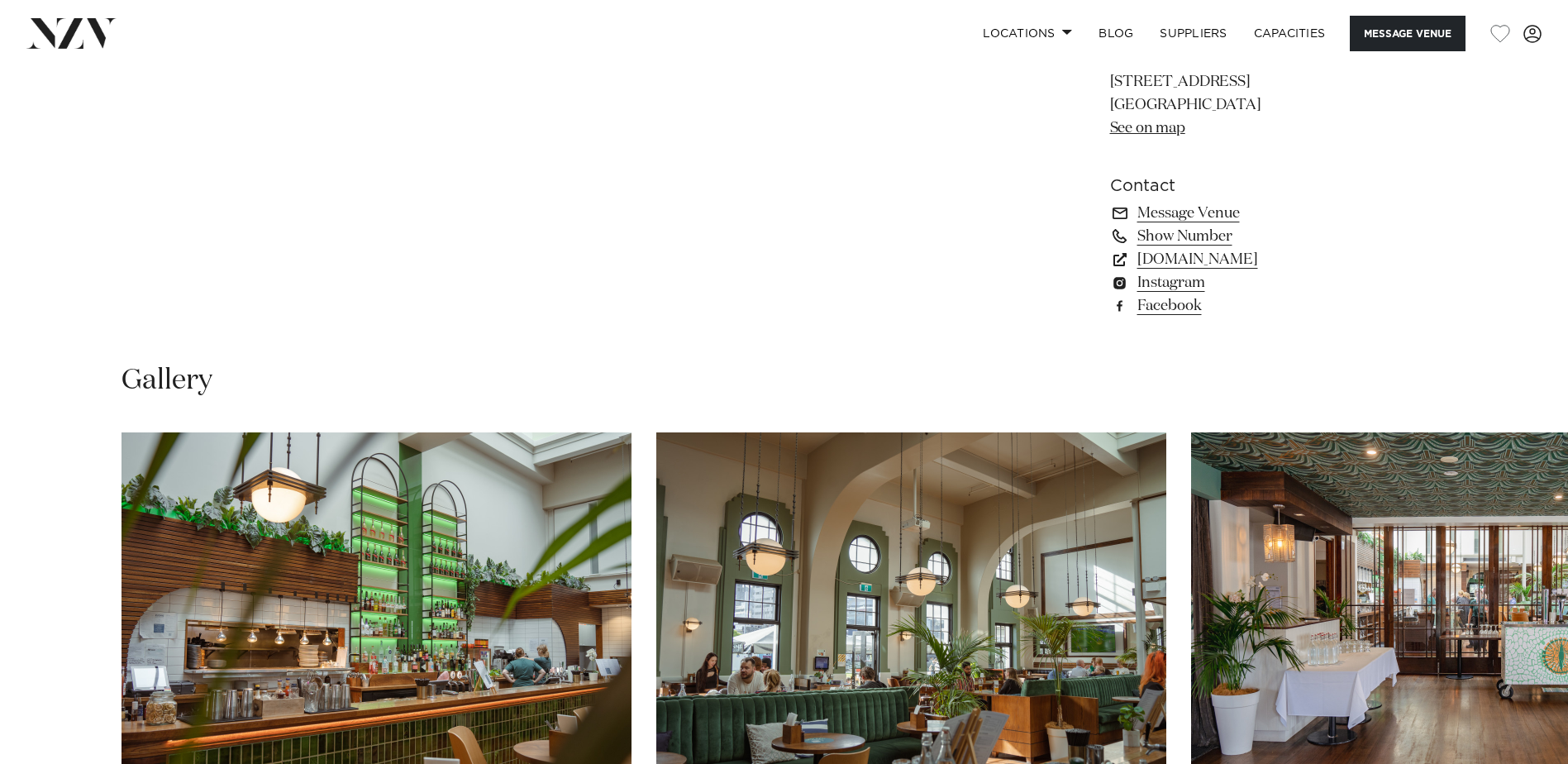
scroll to position [1405, 0]
